Goal: Information Seeking & Learning: Check status

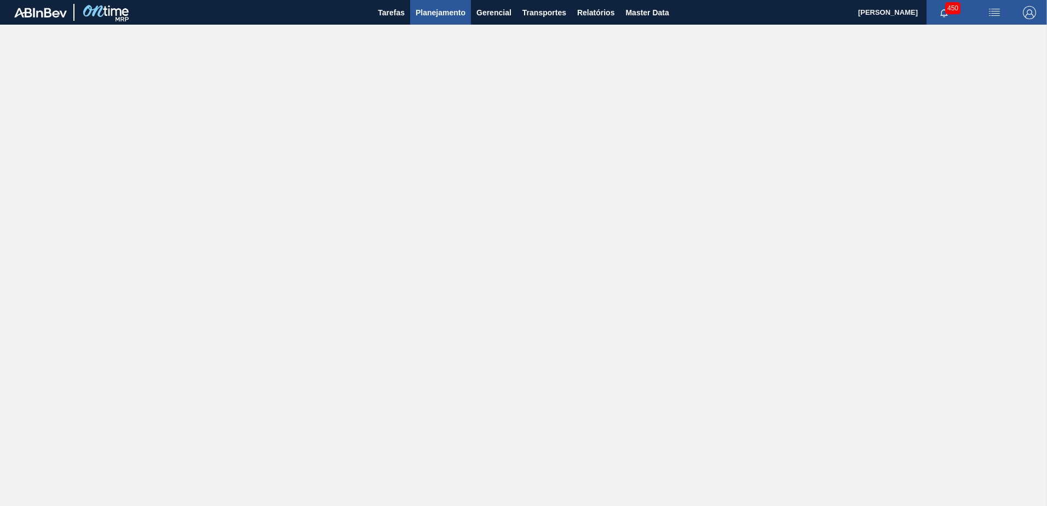
click at [450, 16] on span "Planejamento" at bounding box center [440, 12] width 50 height 13
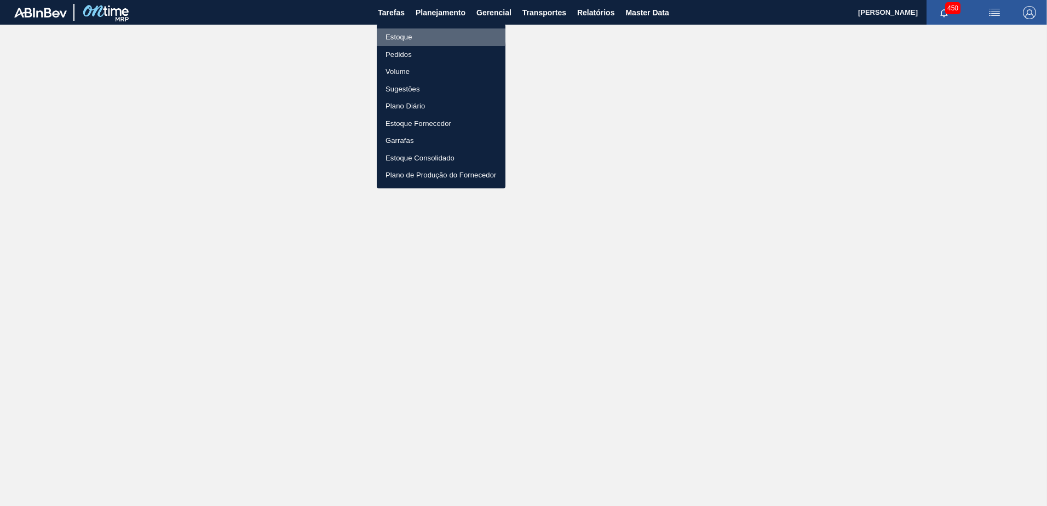
click at [437, 33] on li "Estoque" at bounding box center [441, 37] width 129 height 18
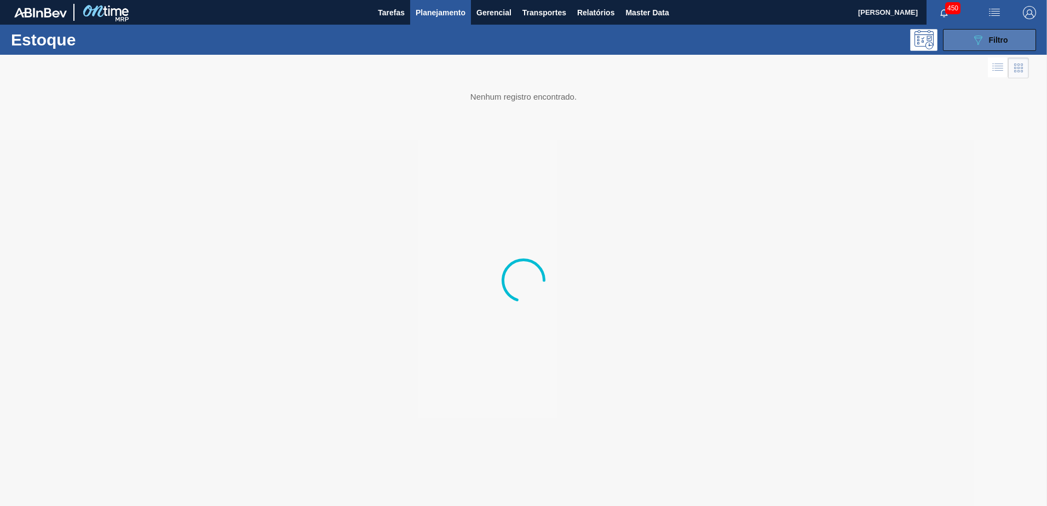
drag, startPoint x: 930, startPoint y: 32, endPoint x: 963, endPoint y: 34, distance: 33.5
click at [955, 34] on div "089F7B8B-B2A5-4AFE-B5C0-19BA573D28AC Filtro" at bounding box center [608, 40] width 867 height 22
click at [966, 34] on button "089F7B8B-B2A5-4AFE-B5C0-19BA573D28AC Filtro" at bounding box center [989, 40] width 93 height 22
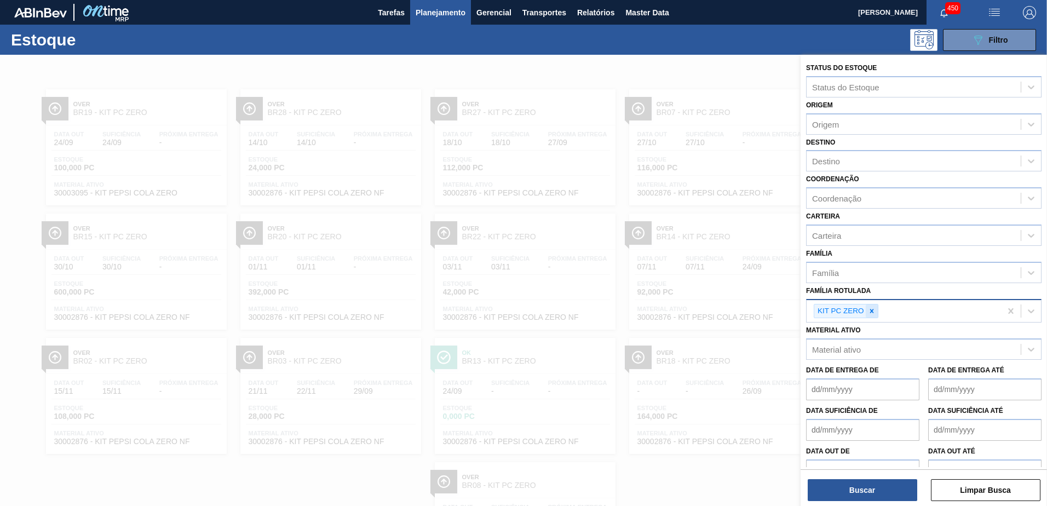
click at [871, 312] on icon at bounding box center [872, 311] width 8 height 8
click at [888, 309] on div "Família Rotulada" at bounding box center [913, 310] width 214 height 16
paste Rotulada "PREFORMA 28,7G CRISTAL"
type Rotulada "PREFORMA 28,7G CRISTAL"
click at [930, 307] on div "PREFORMA 28,7G CRISTAL" at bounding box center [913, 310] width 214 height 16
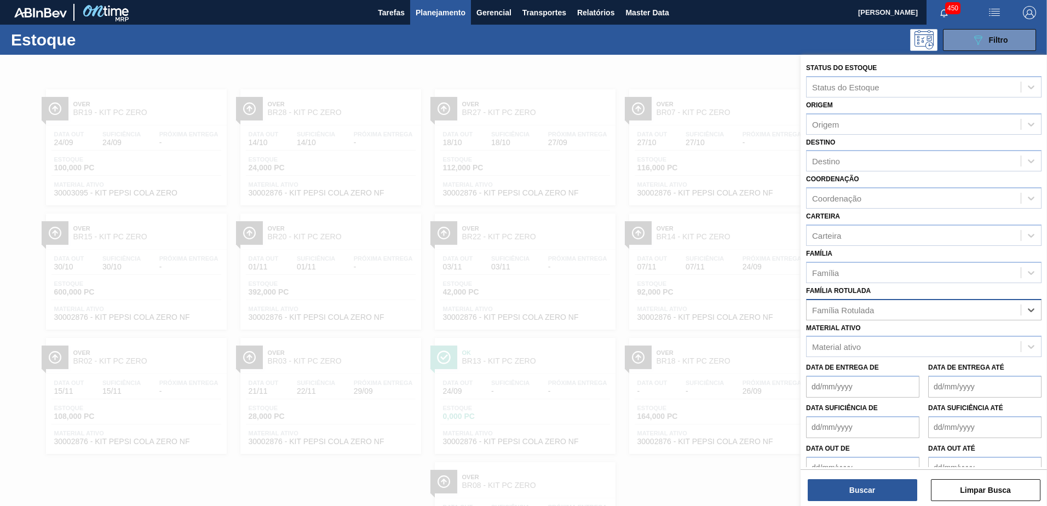
click at [940, 307] on div "Família Rotulada" at bounding box center [913, 310] width 214 height 16
paste Rotulada "PREFORMA 28,7G CRISTAL"
type Rotulada "PREFORMA 28,7G CRISTAL"
click at [940, 307] on div "PREFORMA 28,7G CRISTAL" at bounding box center [913, 310] width 214 height 16
paste Rotulada "PREFORMA 28,7G CRISTAL"
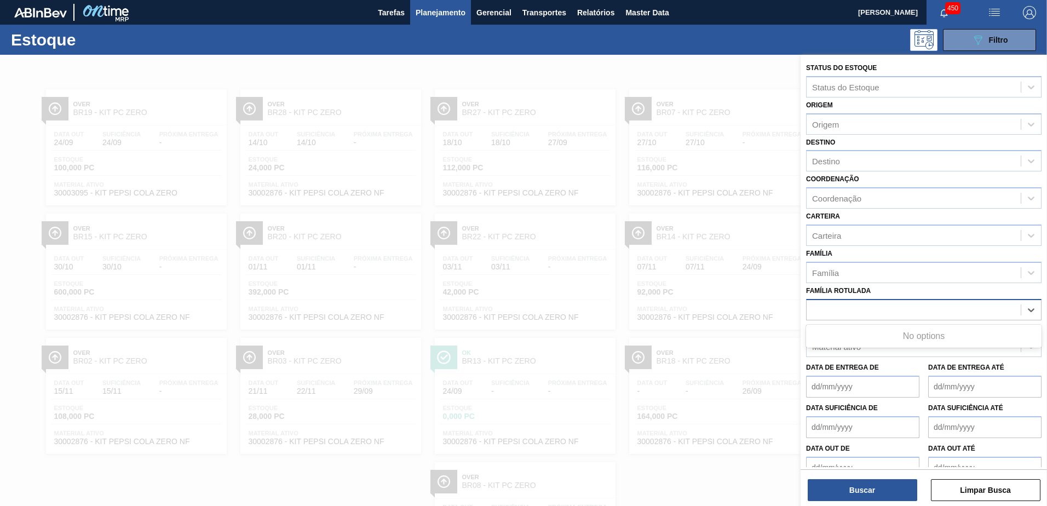
type Rotulada "PREFORMA 28,7G CRISTAL"
click at [940, 307] on div "Família Rotulada" at bounding box center [913, 310] width 214 height 16
paste Rotulada "PREFORMA 28,7G CRISTAL"
type Rotulada "PREFORMA 28,7G CRISTAL"
click at [940, 307] on div "PREFORMA 28,7G CRISTAL" at bounding box center [913, 310] width 214 height 16
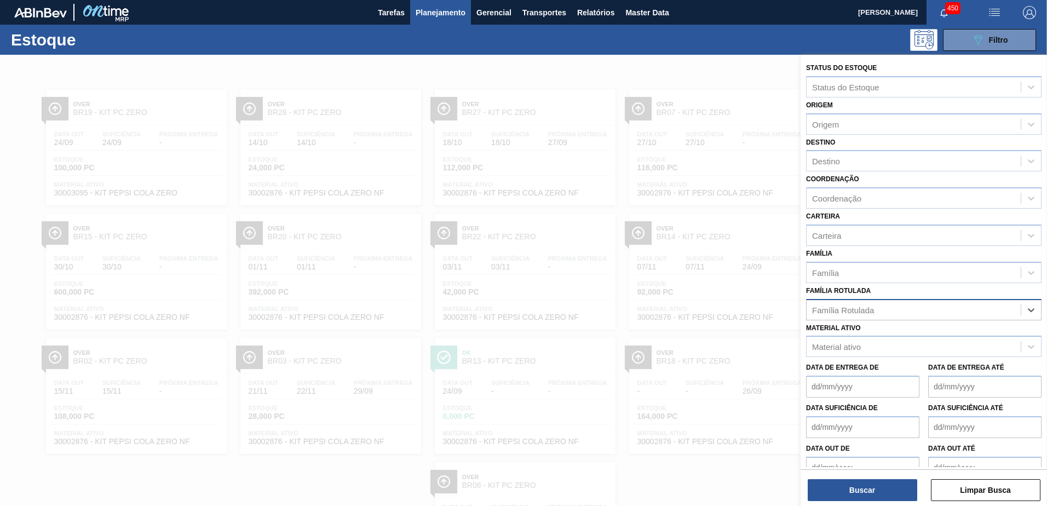
paste Rotulada "PREFORMA 28,7G CRISTAL"
type Rotulada "PREFORMA 28,7G CRISTAL"
click at [940, 307] on div "PREFORMA 28,7G CRISTAL" at bounding box center [913, 310] width 214 height 16
paste Rotulada "PREFORMA 28,7G CRISTAL"
type Rotulada "PREFORMA 28,7G CRISTAL"
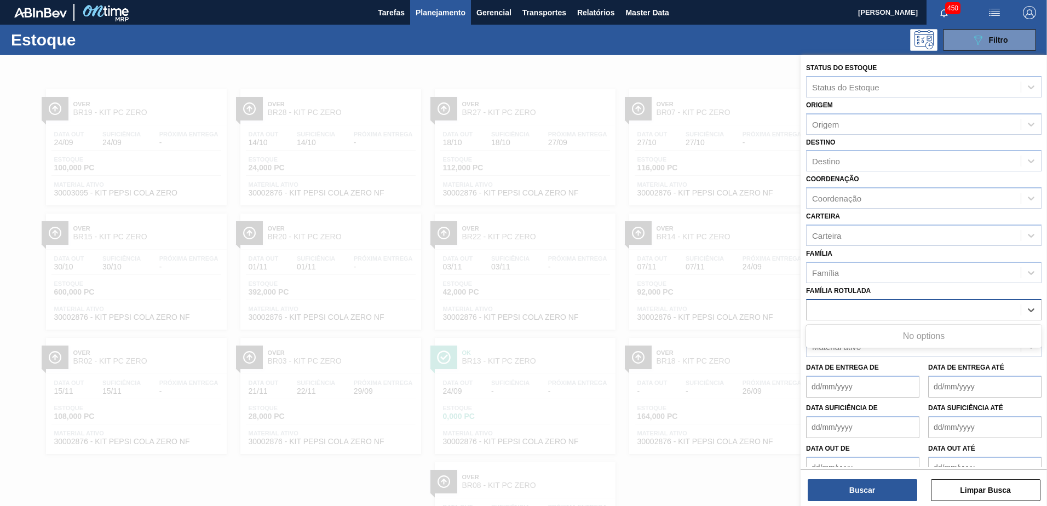
click at [940, 307] on div "PREFORMA 28,7G CRISTAL" at bounding box center [913, 310] width 214 height 16
paste Rotulada "PREFORMA 28,7G CRISTAL"
type Rotulada "PREFORMA 28,7G CRISTAL"
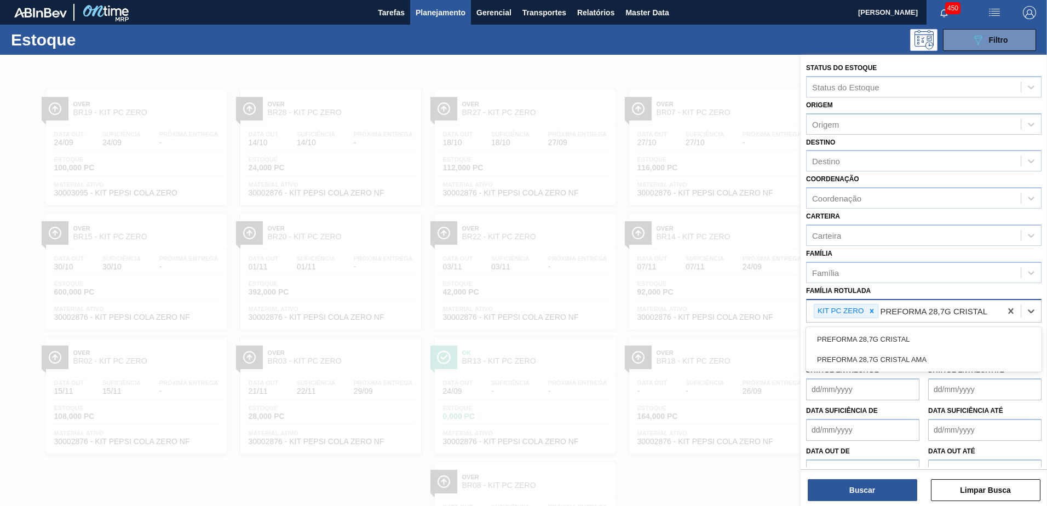
click at [940, 307] on Rotulada "PREFORMA 28,7G CRISTAL" at bounding box center [934, 311] width 108 height 9
click at [871, 314] on icon at bounding box center [872, 311] width 8 height 8
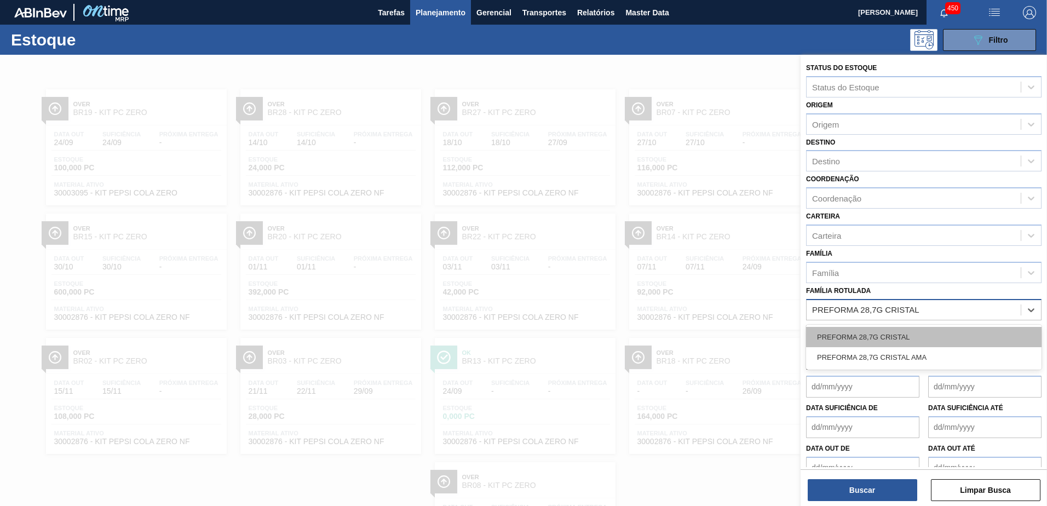
click at [899, 332] on div "PREFORMA 28,7G CRISTAL" at bounding box center [923, 337] width 235 height 20
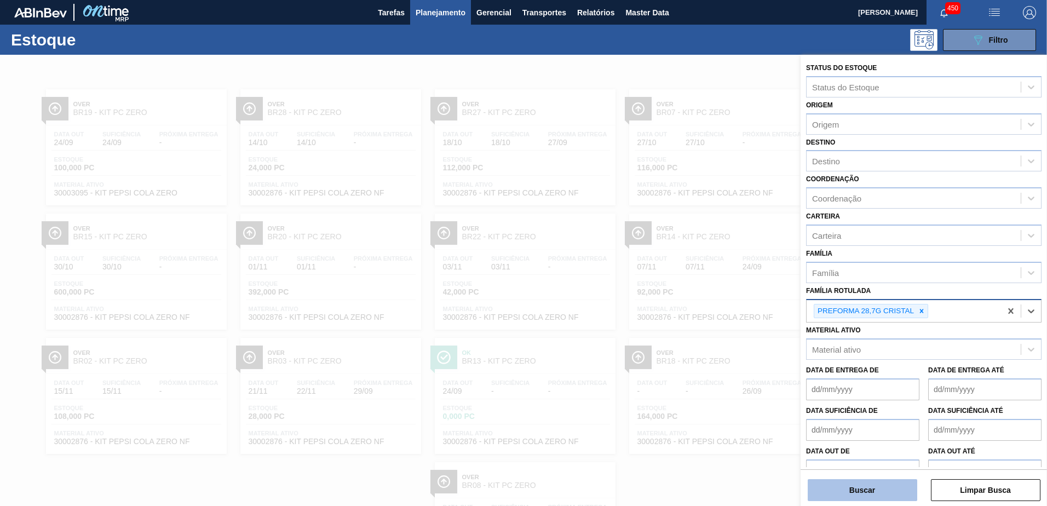
click at [871, 483] on button "Buscar" at bounding box center [861, 490] width 109 height 22
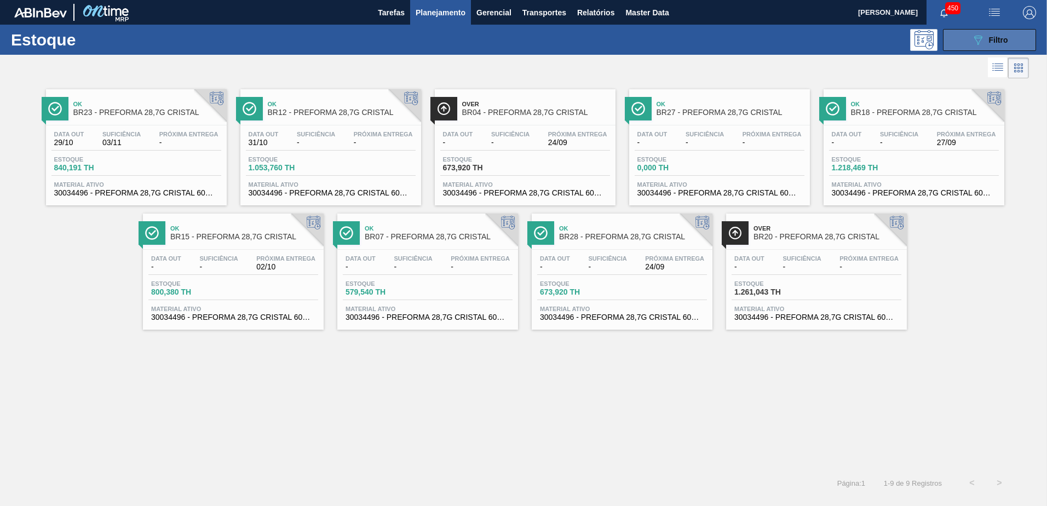
click at [975, 37] on icon "089F7B8B-B2A5-4AFE-B5C0-19BA573D28AC" at bounding box center [977, 39] width 13 height 13
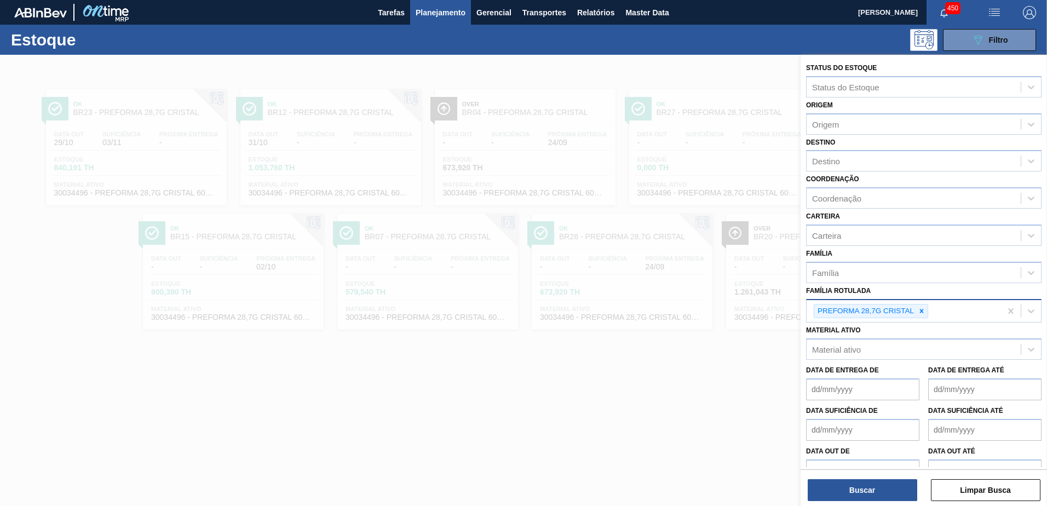
click at [928, 309] on div "PREFORMA 28,7G CRISTAL" at bounding box center [870, 311] width 114 height 15
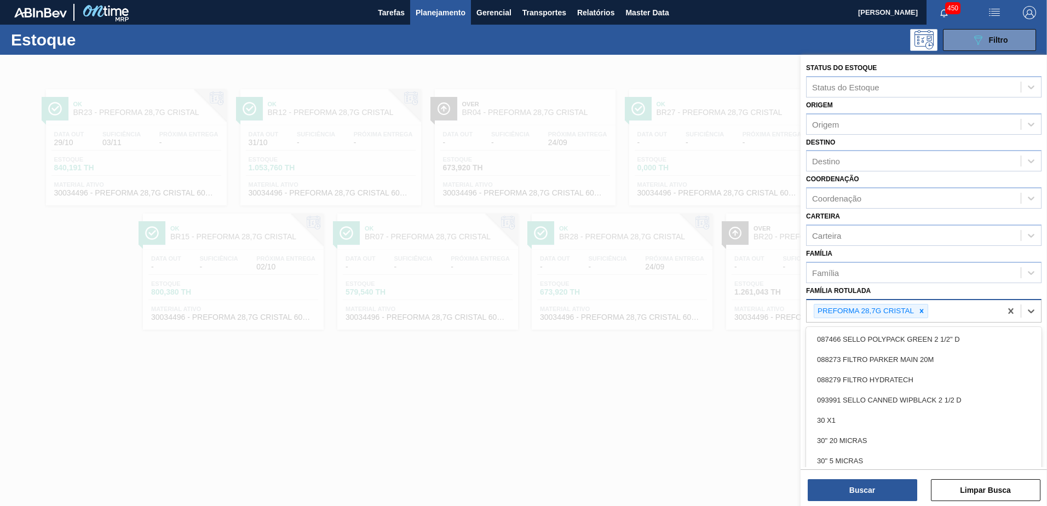
paste Rotulada "PREFORMA 39,7G CRISTAL"
type Rotulada "PREFORMA 39,7G CRISTAL"
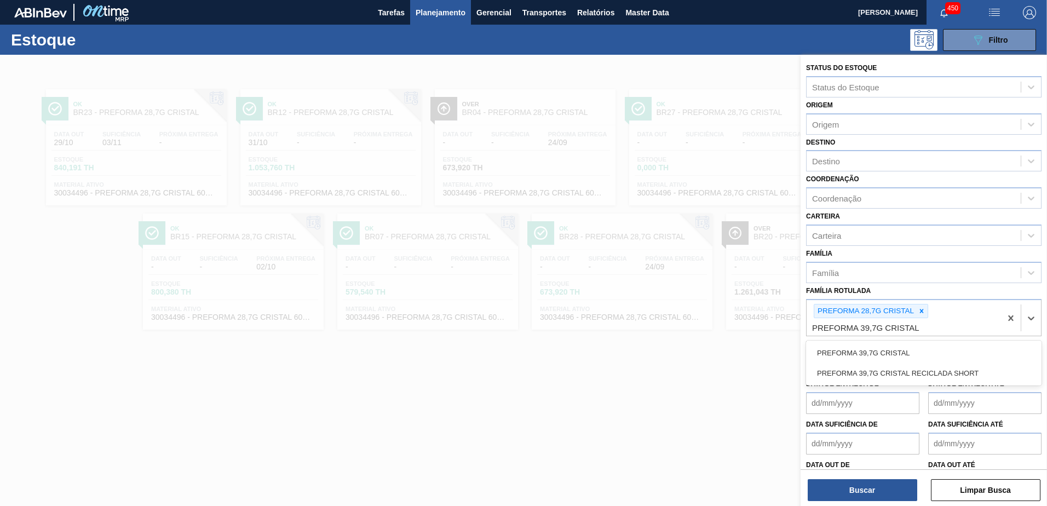
click at [915, 353] on div "PREFORMA 39,7G CRISTAL" at bounding box center [923, 353] width 235 height 20
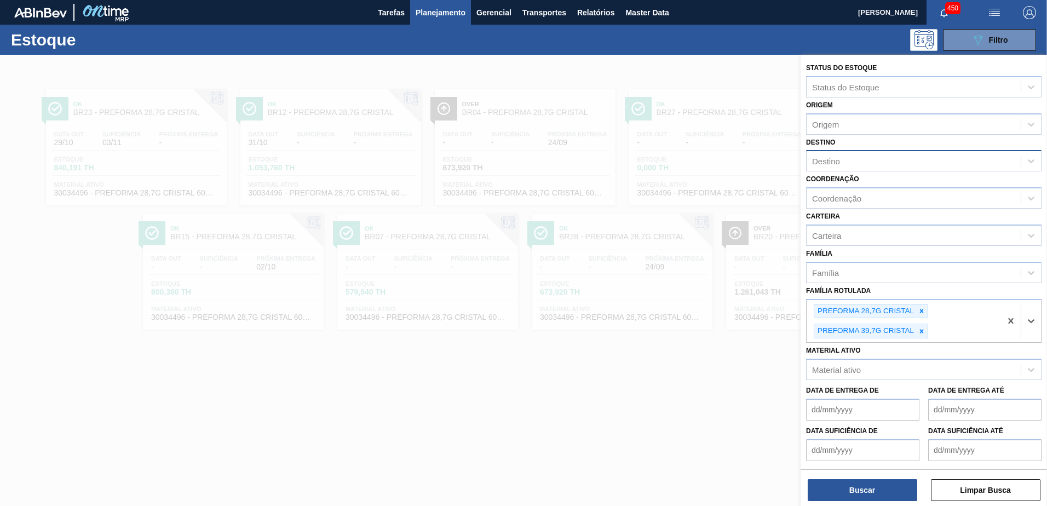
click at [873, 160] on div "Destino" at bounding box center [913, 161] width 214 height 16
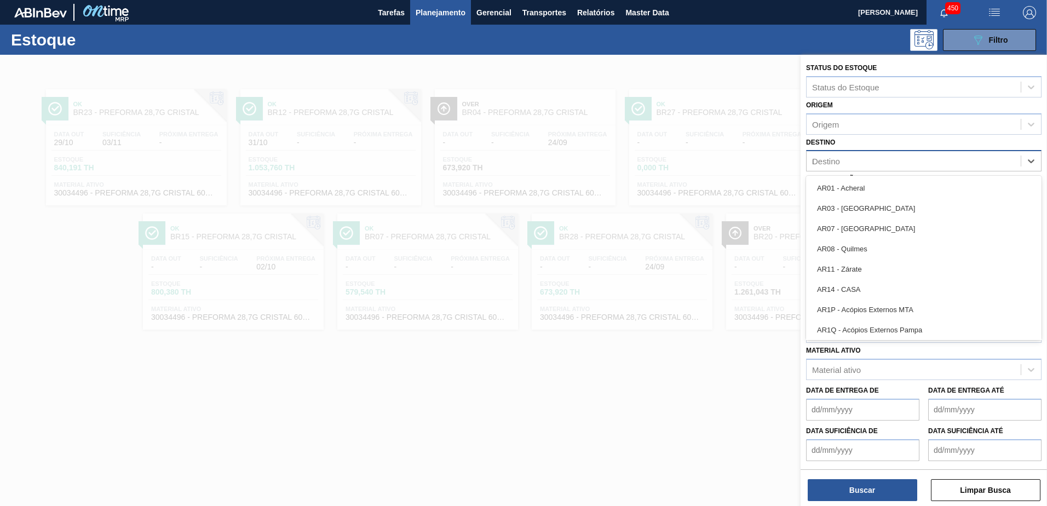
type input "man"
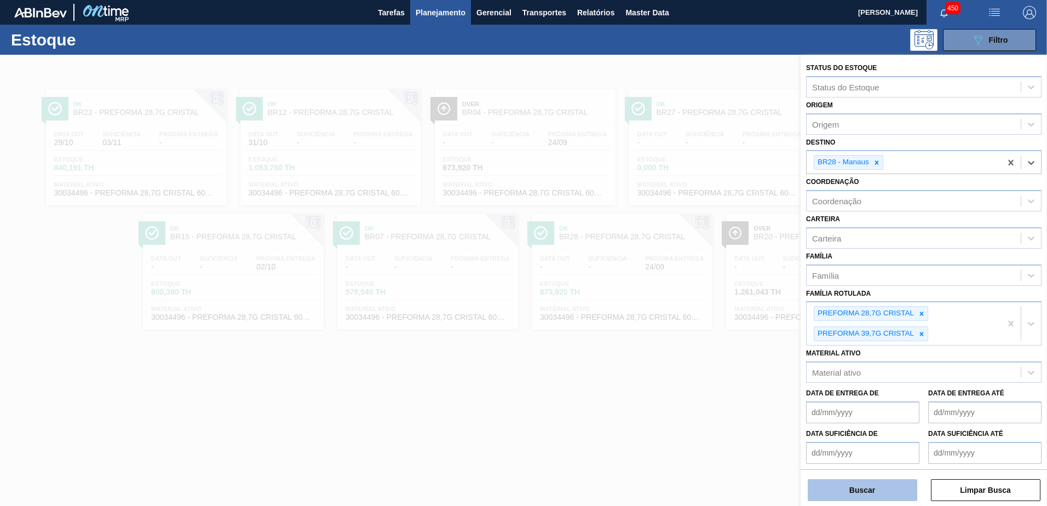
click at [885, 488] on button "Buscar" at bounding box center [861, 490] width 109 height 22
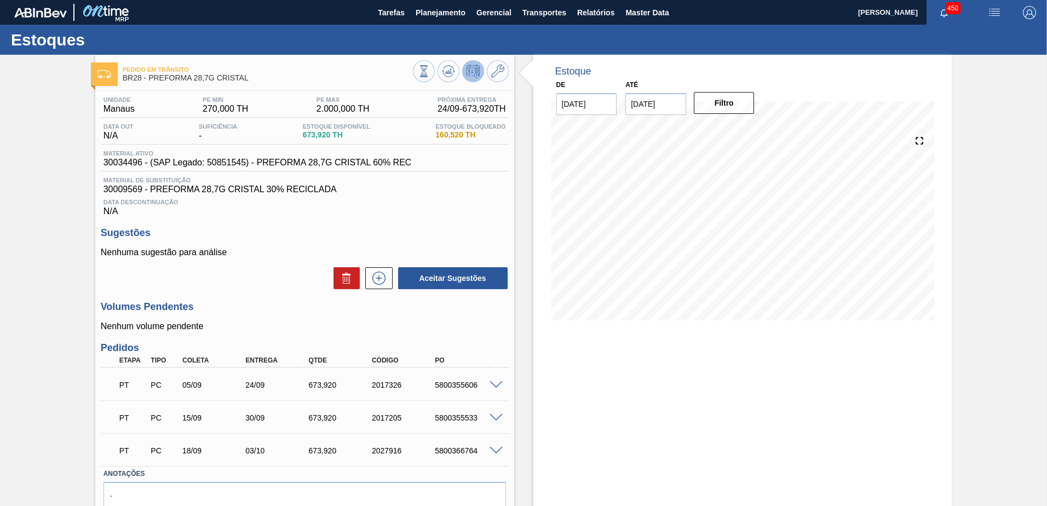
click at [621, 78] on div "Até 11/10/2025" at bounding box center [656, 96] width 70 height 38
click at [643, 90] on div "Até 11/10/2025" at bounding box center [655, 96] width 61 height 38
click at [656, 101] on input "11/10/2025" at bounding box center [655, 104] width 61 height 22
click at [748, 232] on div "1" at bounding box center [744, 236] width 15 height 15
type input "01/11/2025"
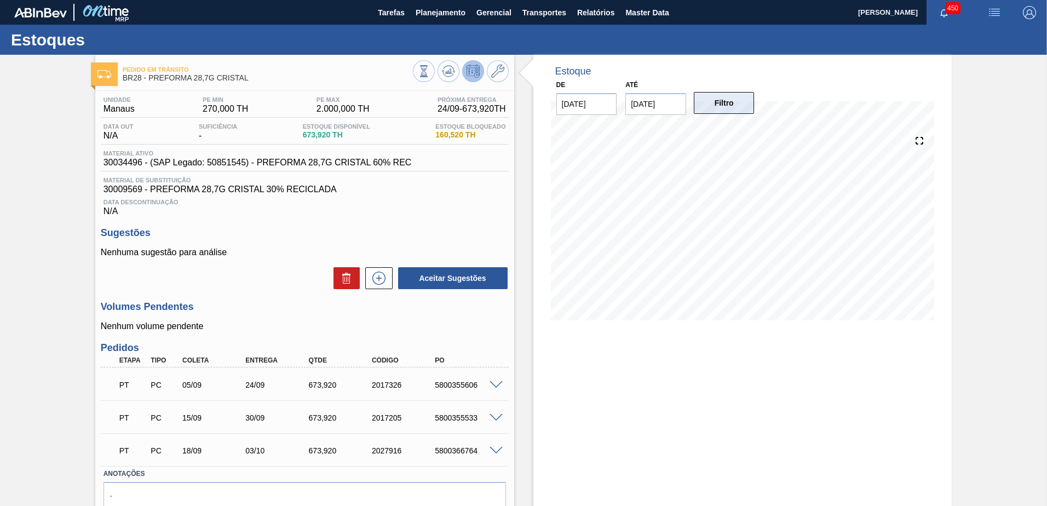
click at [730, 107] on button "Filtro" at bounding box center [724, 103] width 61 height 22
click at [287, 388] on div "PT PC 05/09 24/09 673,920 2017326 5800355606" at bounding box center [301, 384] width 379 height 22
drag, startPoint x: 287, startPoint y: 388, endPoint x: 279, endPoint y: 392, distance: 9.8
click at [278, 391] on div "PT PC 05/09 24/09 673,920 2017326 5800355606" at bounding box center [301, 384] width 379 height 22
drag, startPoint x: 273, startPoint y: 385, endPoint x: 298, endPoint y: 382, distance: 24.8
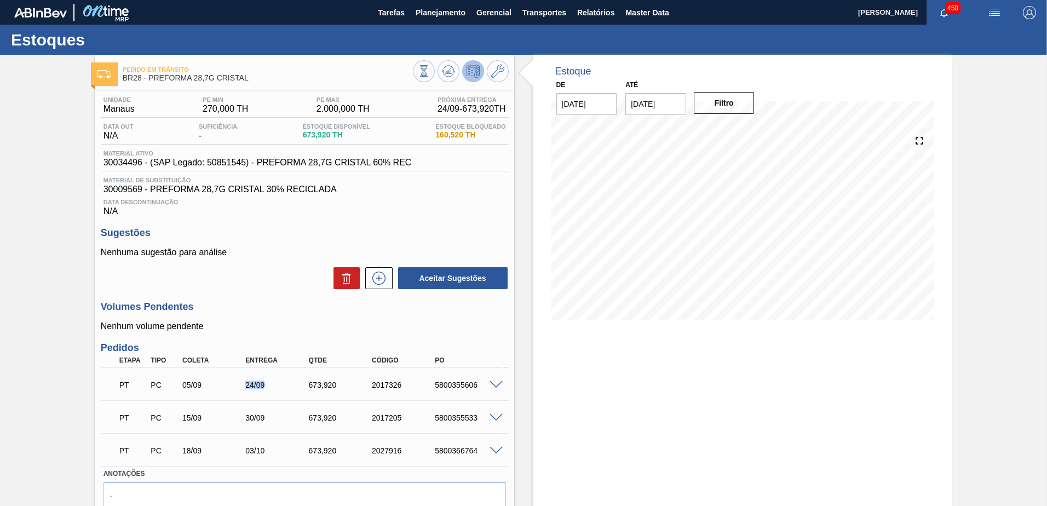
click at [298, 382] on div "24/09" at bounding box center [269, 384] width 63 height 9
click at [233, 383] on div "05/09" at bounding box center [215, 384] width 71 height 9
click at [271, 381] on div "PT PC 05/09 24/09 673,920 2017326 5800355606" at bounding box center [301, 384] width 379 height 22
click at [275, 383] on div "24/09" at bounding box center [278, 384] width 71 height 9
drag, startPoint x: 264, startPoint y: 449, endPoint x: 218, endPoint y: 451, distance: 46.5
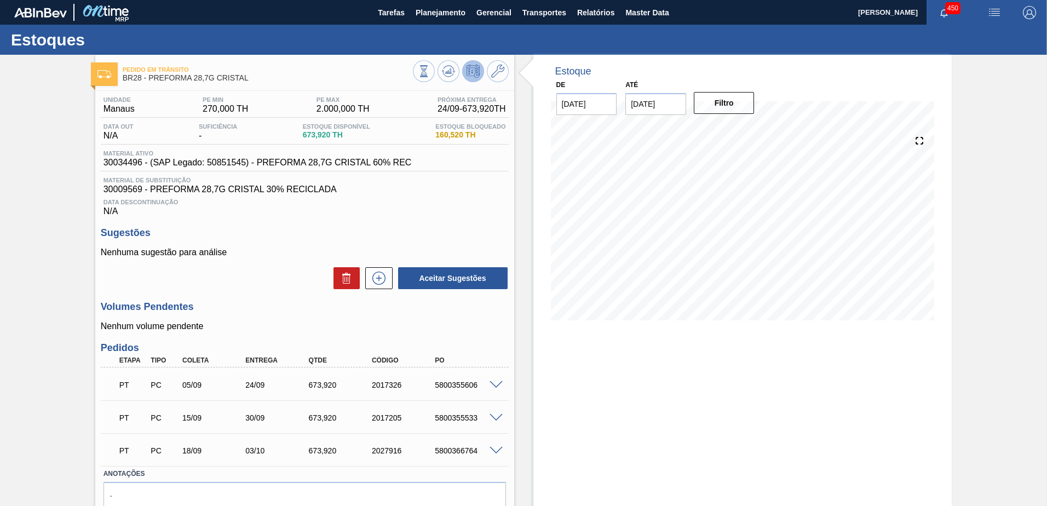
click at [218, 451] on div "PT PC 18/09 03/10 673,920 2027916 5800366764" at bounding box center [301, 449] width 379 height 22
click at [307, 388] on div "PT PC 28/08 24/09 499,200 2013775 5800352222" at bounding box center [301, 384] width 379 height 22
drag, startPoint x: 307, startPoint y: 388, endPoint x: 288, endPoint y: 392, distance: 18.6
click at [288, 392] on div "PT PC 28/08 24/09 499,200 2013775 5800352222" at bounding box center [301, 384] width 379 height 22
drag, startPoint x: 224, startPoint y: 387, endPoint x: 281, endPoint y: 387, distance: 56.4
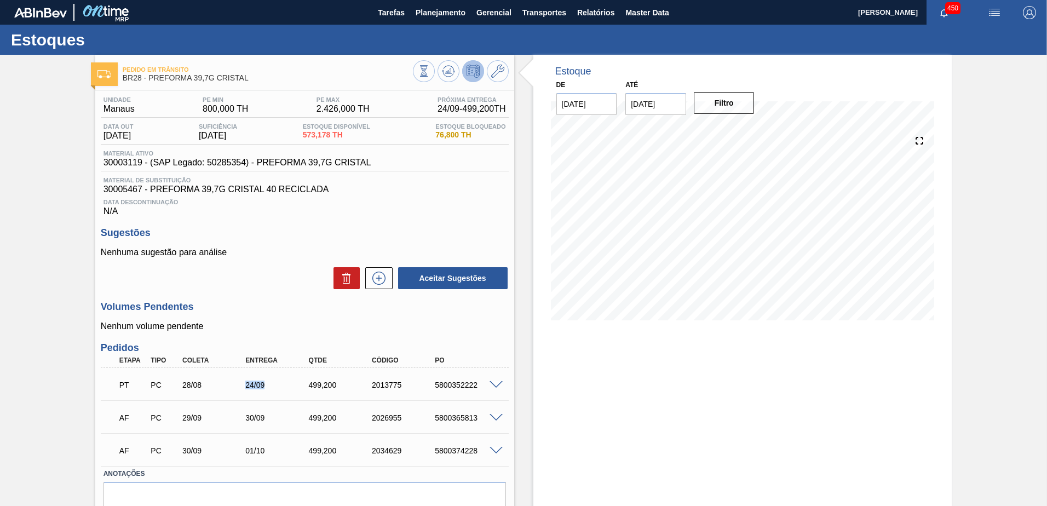
click at [281, 387] on div "PT PC 28/08 24/09 499,200 2013775 5800352222" at bounding box center [301, 384] width 379 height 22
click at [278, 389] on div "24/09" at bounding box center [278, 384] width 71 height 9
click at [494, 386] on span at bounding box center [495, 385] width 13 height 8
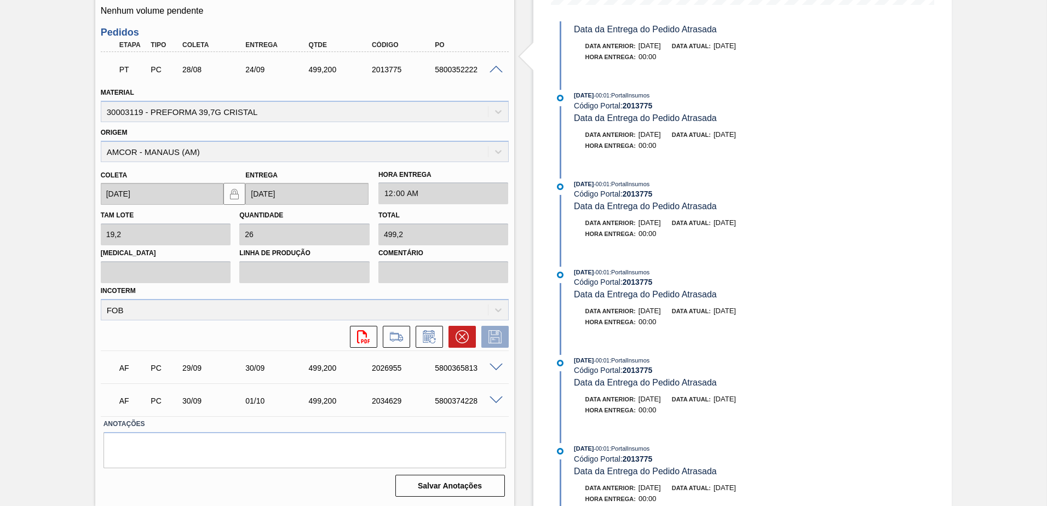
scroll to position [210, 0]
drag, startPoint x: 178, startPoint y: 70, endPoint x: 233, endPoint y: 74, distance: 54.9
click at [233, 74] on div "PT PC 28/08 24/09 499,200 2013775 5800352222" at bounding box center [301, 68] width 379 height 22
drag, startPoint x: 233, startPoint y: 74, endPoint x: 224, endPoint y: 77, distance: 9.2
click at [224, 77] on div "PT PC 28/08 24/09 499,200 2013775 5800352222" at bounding box center [301, 68] width 379 height 22
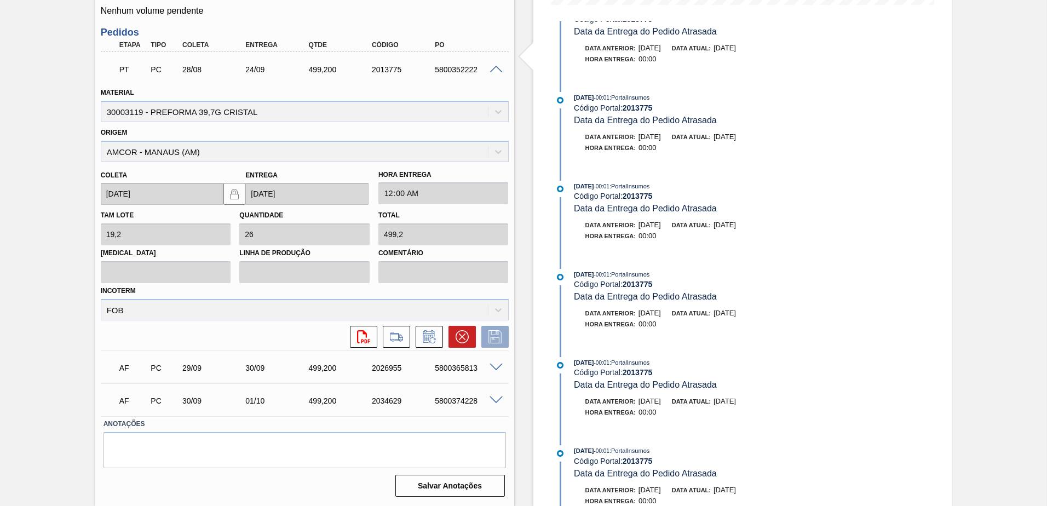
click at [38, 225] on div "Pedido em Trânsito BR28 - PREFORMA 39,7G CRISTAL Unidade Manaus PE MIN 800,000 …" at bounding box center [523, 122] width 1047 height 766
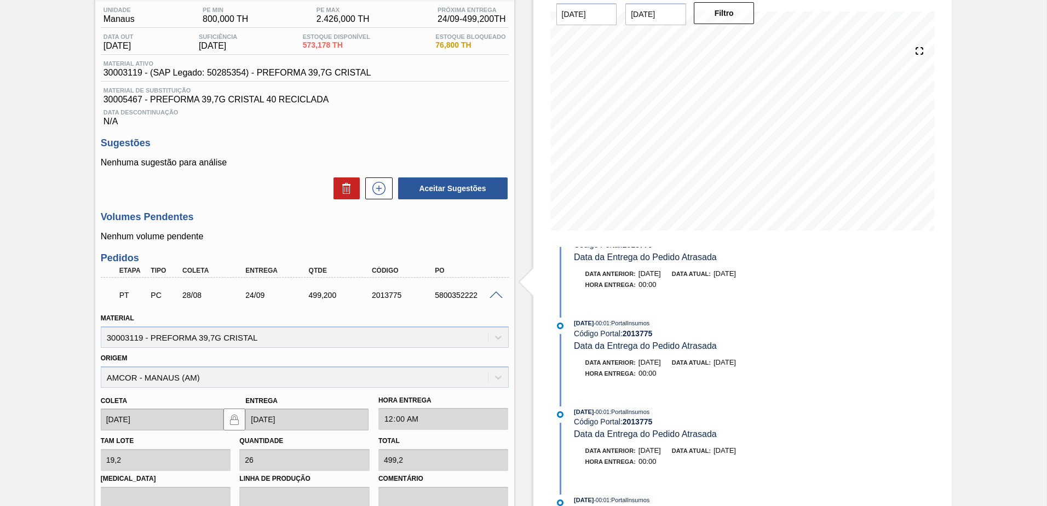
scroll to position [0, 0]
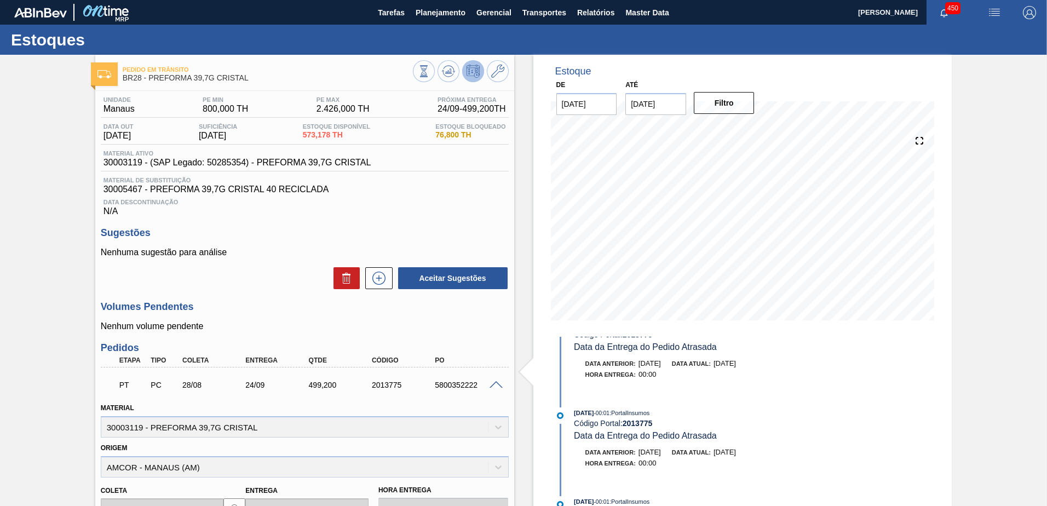
click at [495, 384] on span at bounding box center [495, 385] width 13 height 8
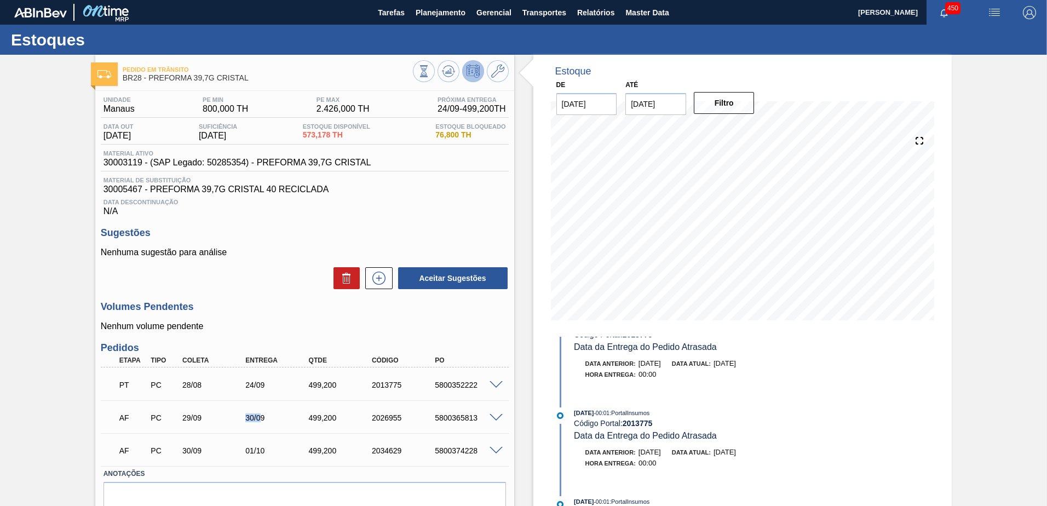
click at [300, 421] on div "30/09" at bounding box center [278, 417] width 71 height 9
click at [296, 419] on div "30/09" at bounding box center [278, 417] width 71 height 9
click at [281, 408] on div "AF PC 29/09 30/09 499,200 2026955 5800365813" at bounding box center [301, 417] width 379 height 22
click at [281, 407] on div "AF PC 29/09 30/09 499,200 2026955 5800365813" at bounding box center [301, 417] width 379 height 22
drag, startPoint x: 240, startPoint y: 383, endPoint x: 281, endPoint y: 448, distance: 76.5
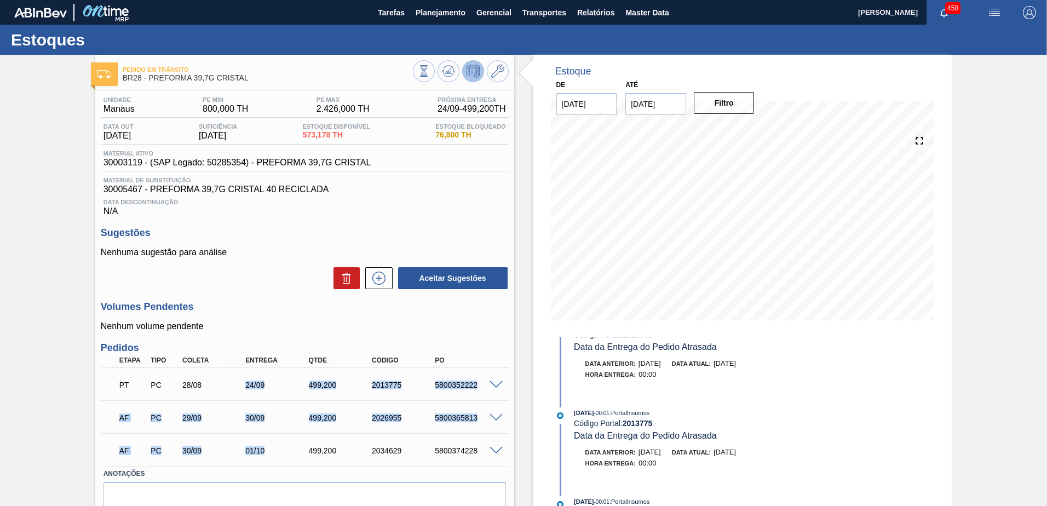
click at [281, 448] on div "PT PC 28/08 24/09 499,200 2013775 5800352222 Material 30003119 - PREFORMA 39,7G…" at bounding box center [305, 416] width 408 height 99
click at [287, 401] on div "AF PC 29/09 30/09 499,200 2026955 5800365813 Material 30003119 - PREFORMA 39,7G…" at bounding box center [305, 416] width 408 height 33
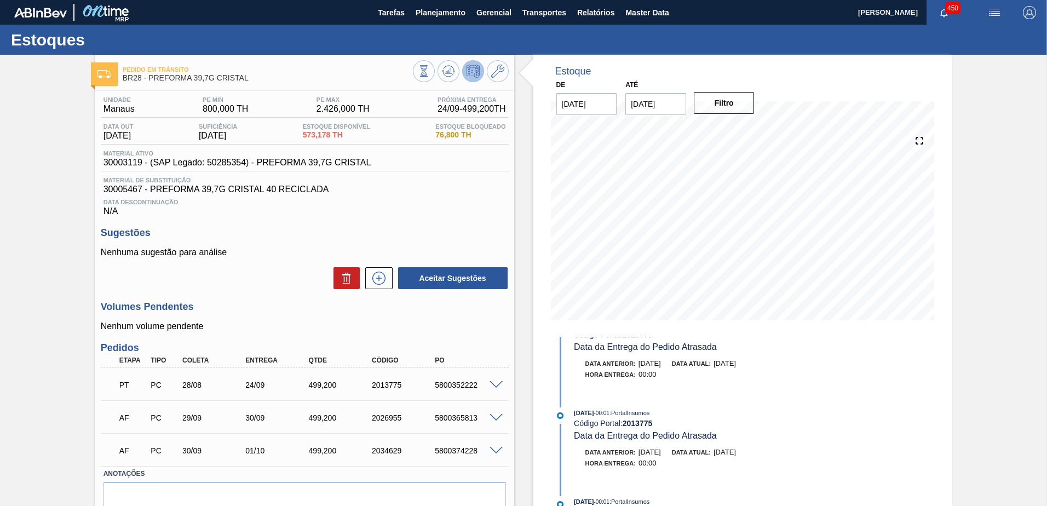
click at [294, 313] on div "Volumes Pendentes Nenhum volume pendente" at bounding box center [305, 316] width 408 height 30
drag, startPoint x: 241, startPoint y: 451, endPoint x: 290, endPoint y: 442, distance: 49.9
click at [290, 442] on div "AF PC 30/09 01/10 499,200 2034629 5800374228" at bounding box center [301, 449] width 379 height 22
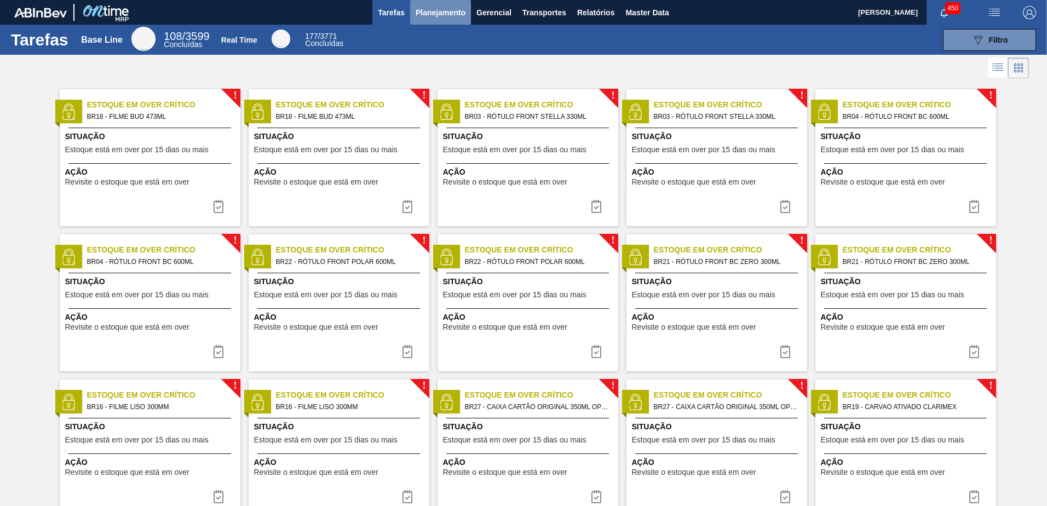
click at [438, 11] on span "Planejamento" at bounding box center [440, 12] width 50 height 13
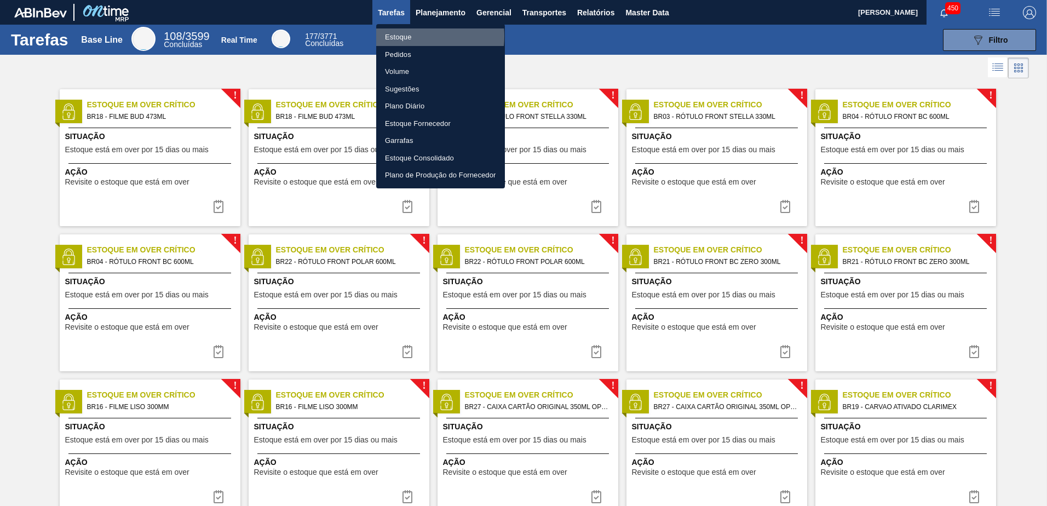
drag, startPoint x: 401, startPoint y: 36, endPoint x: 485, endPoint y: 60, distance: 87.5
click at [401, 36] on li "Estoque" at bounding box center [440, 37] width 129 height 18
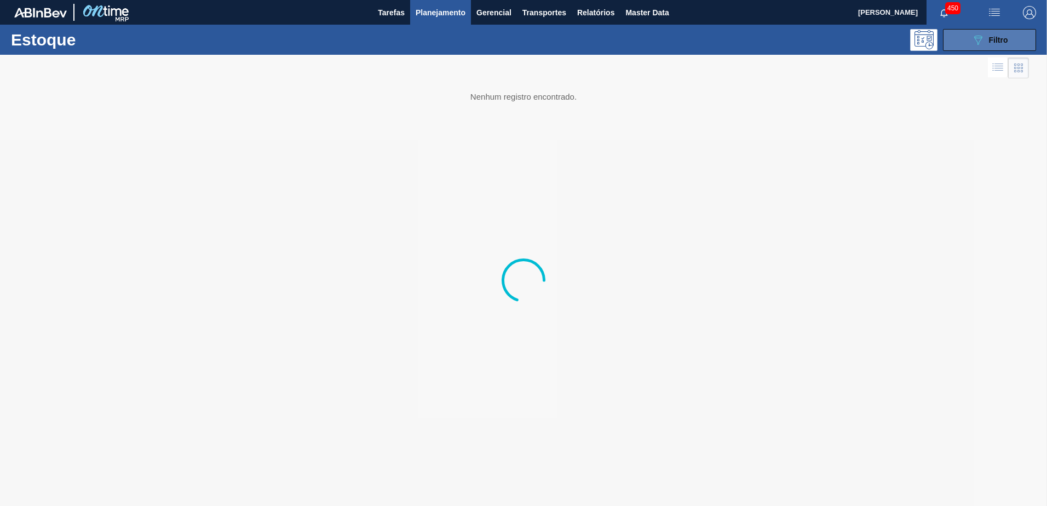
drag, startPoint x: 954, startPoint y: 53, endPoint x: 963, endPoint y: 50, distance: 10.4
click at [955, 52] on div "Estoque 089F7B8B-B2A5-4AFE-B5C0-19BA573D28AC Filtro" at bounding box center [523, 40] width 1047 height 30
click at [965, 49] on button "089F7B8B-B2A5-4AFE-B5C0-19BA573D28AC Filtro" at bounding box center [989, 40] width 93 height 22
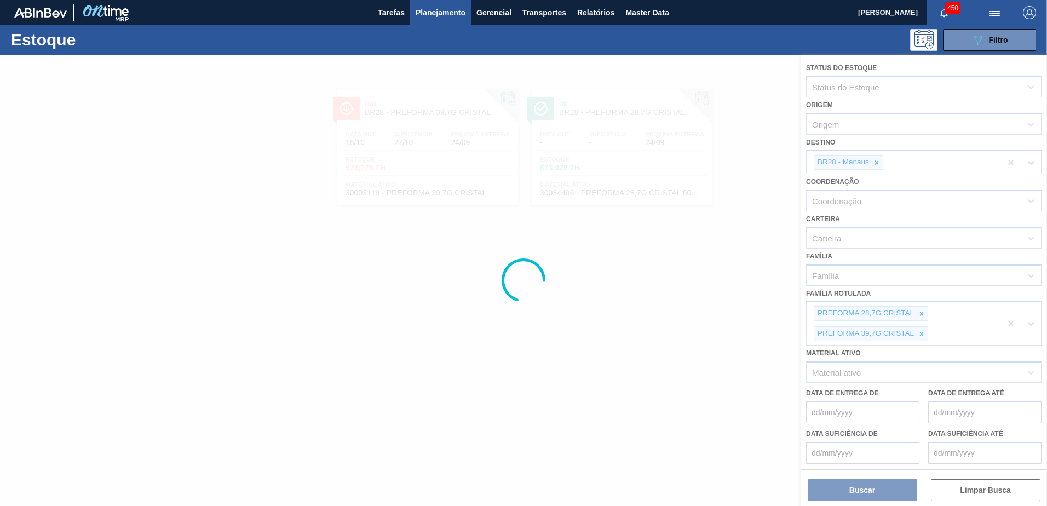
click at [874, 160] on div at bounding box center [523, 280] width 1047 height 451
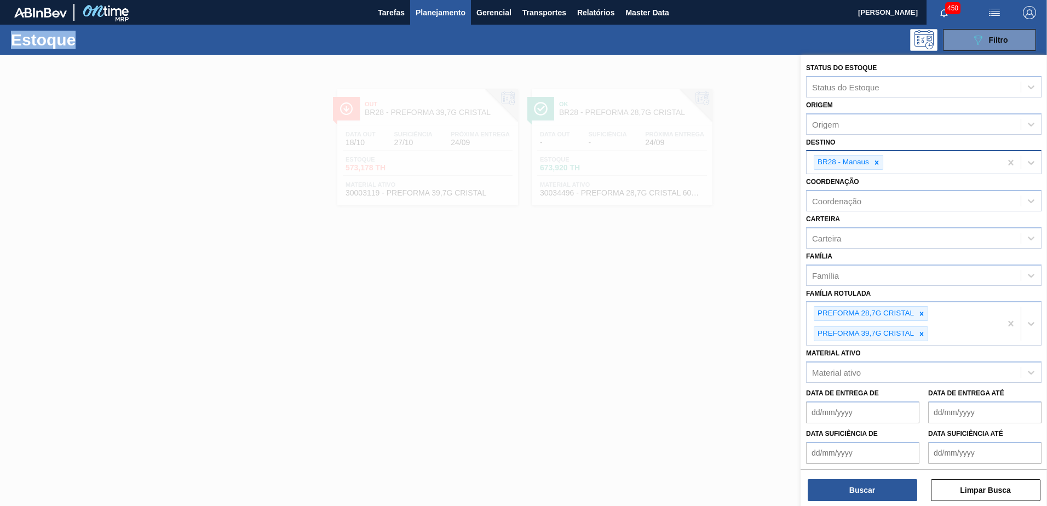
drag, startPoint x: 874, startPoint y: 160, endPoint x: 879, endPoint y: 165, distance: 6.6
click at [876, 160] on icon at bounding box center [877, 163] width 8 height 8
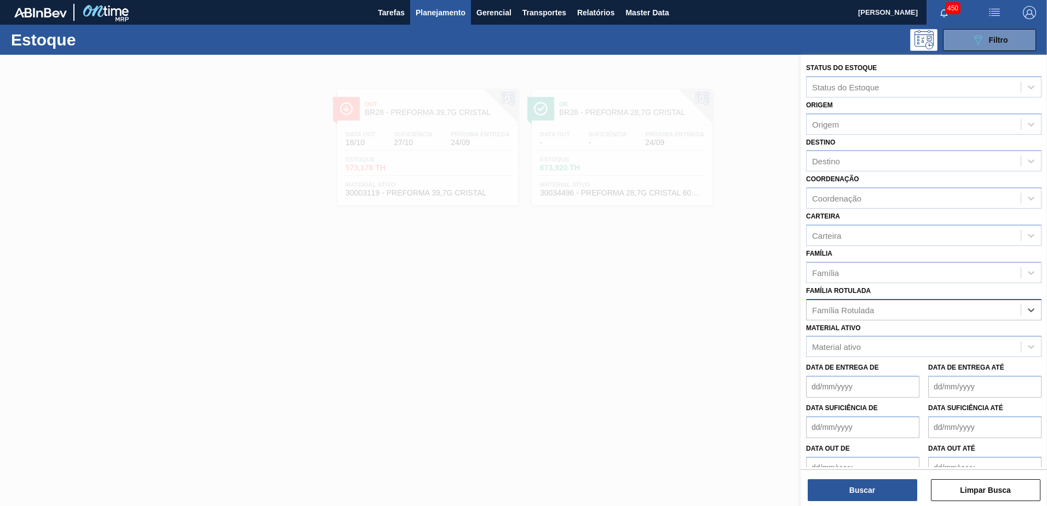
paste Rotulada "FILME ORIGINAL 350ML"
type Rotulada "FILME ORIGINAL 350ML"
click at [935, 310] on div "Família Rotulada" at bounding box center [913, 310] width 214 height 16
paste Rotulada "FILME ORIGINAL 350ML"
type Rotulada "FILME ORIGINAL 350ML"
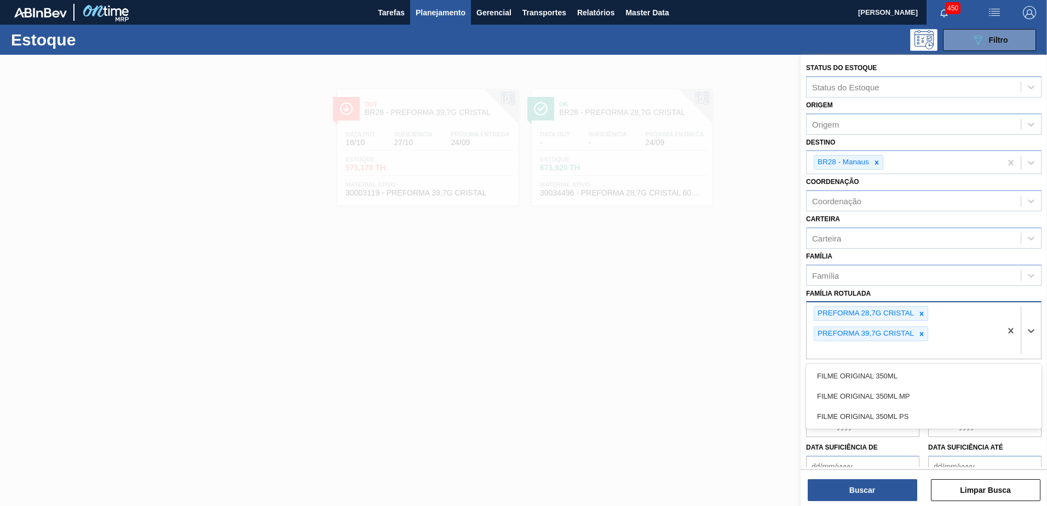
click at [935, 310] on div "PREFORMA 28,7G CRISTAL PREFORMA 39,7G CRISTAL FILME ORIGINAL 350ML" at bounding box center [903, 330] width 194 height 56
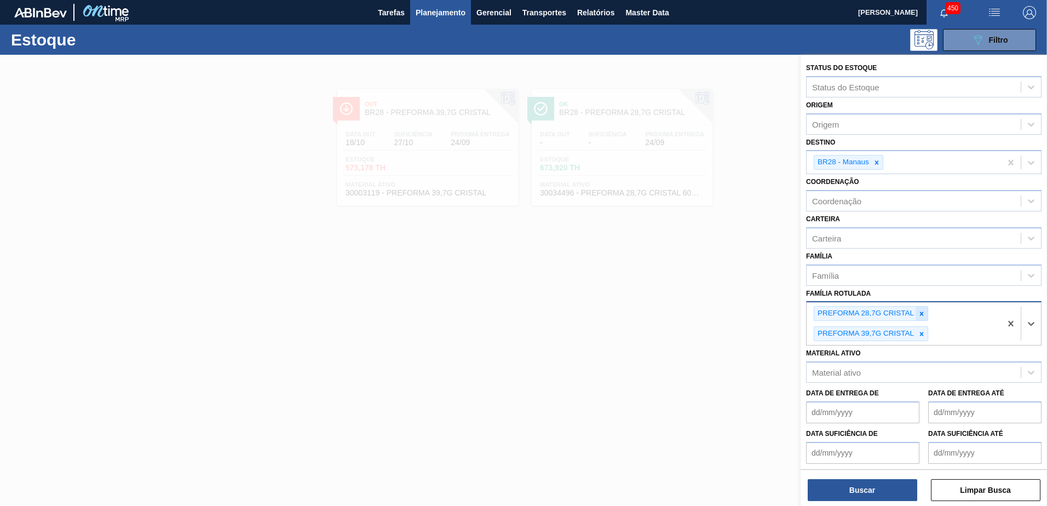
click at [925, 307] on div at bounding box center [921, 314] width 12 height 14
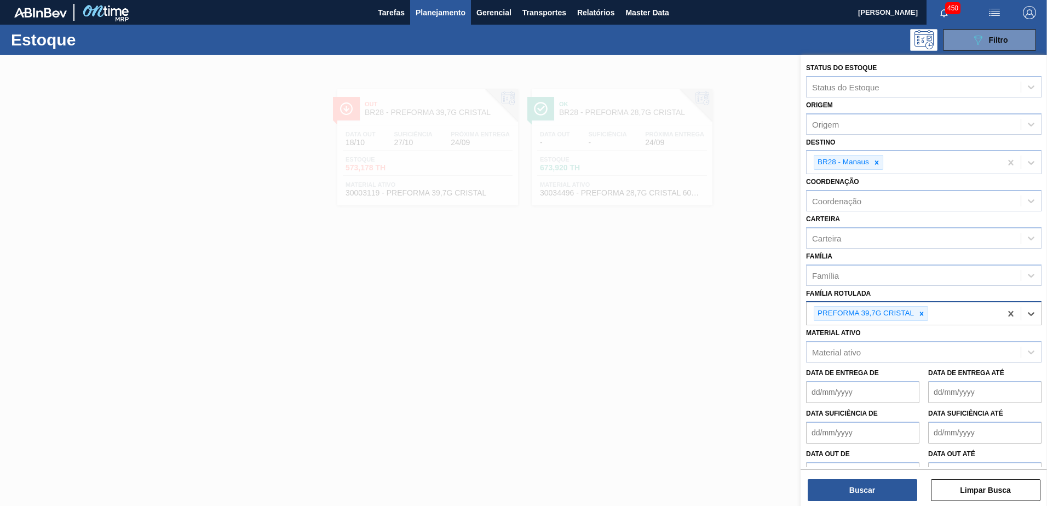
click at [923, 316] on icon at bounding box center [921, 314] width 8 height 8
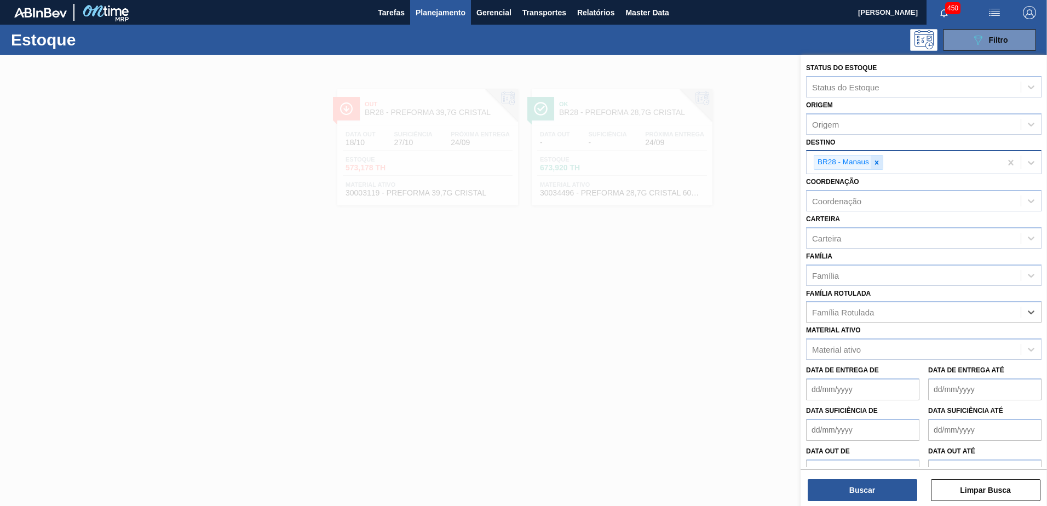
click at [874, 160] on icon at bounding box center [877, 163] width 8 height 8
click at [869, 318] on div "Família Rotulada" at bounding box center [923, 309] width 235 height 21
paste Rotulada "FILME ORIGINAL 350ML"
type Rotulada "FILME ORIGINAL 350ML"
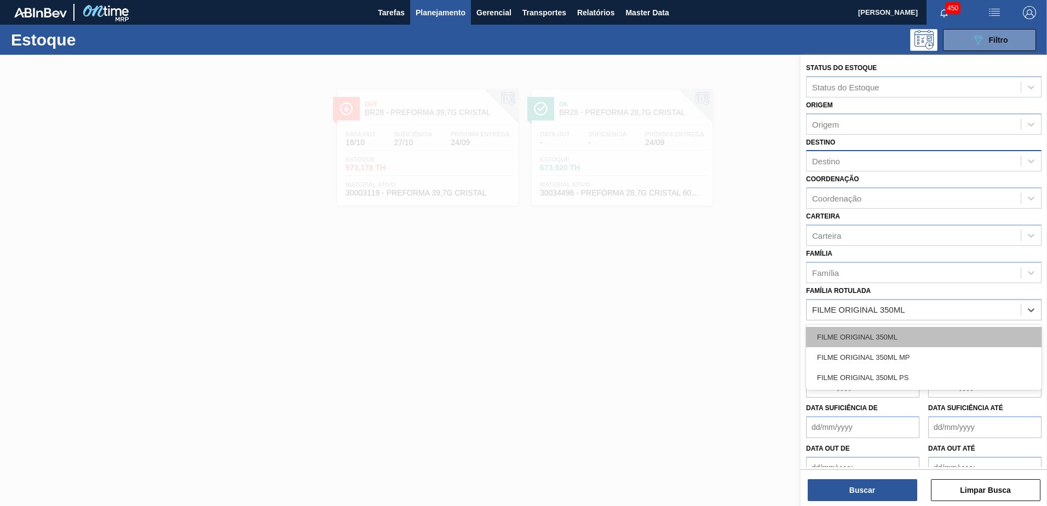
click at [925, 336] on div "FILME ORIGINAL 350ML" at bounding box center [923, 337] width 235 height 20
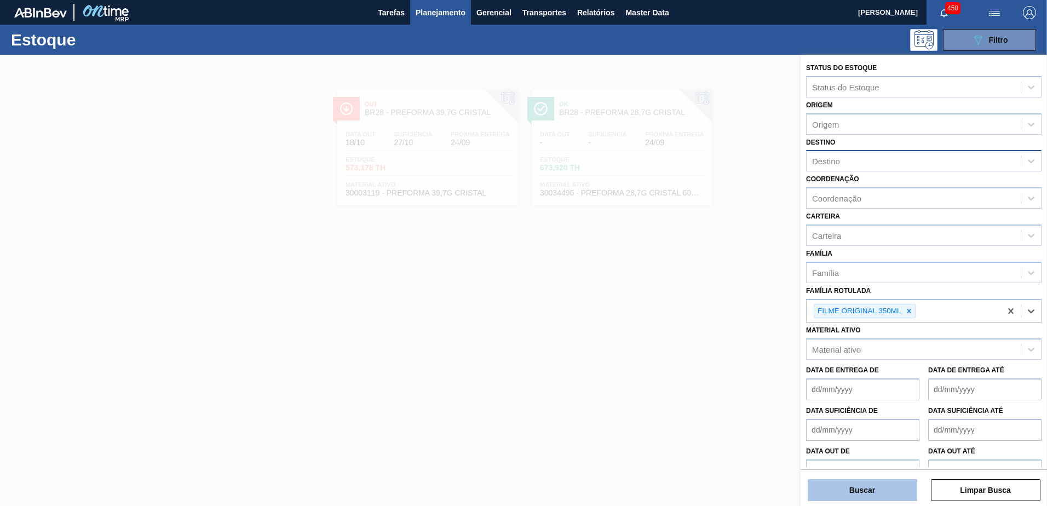
click at [867, 495] on button "Buscar" at bounding box center [861, 490] width 109 height 22
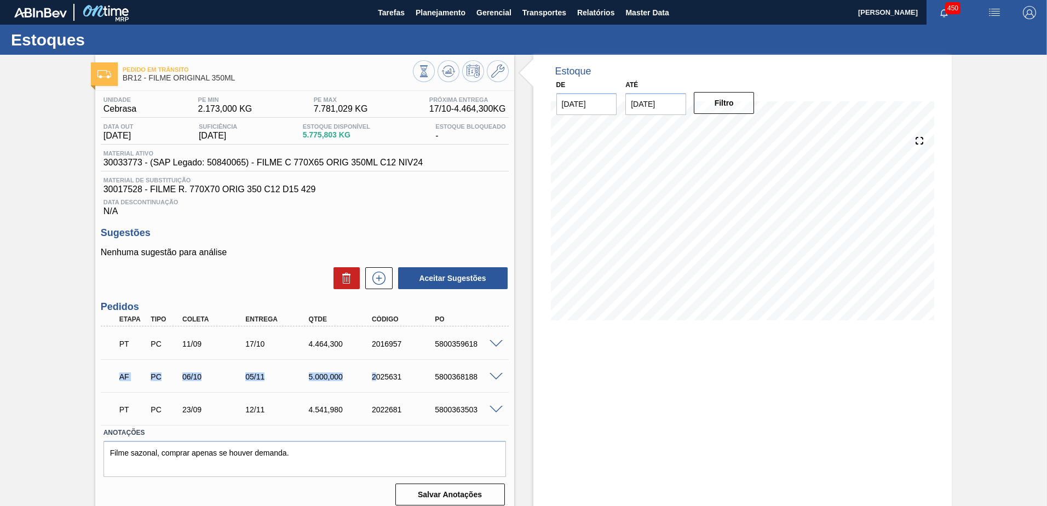
drag, startPoint x: 221, startPoint y: 368, endPoint x: 407, endPoint y: 368, distance: 186.7
click at [407, 368] on div "AF PC 06/10 05/11 5.000,000 2025631 5800368188" at bounding box center [301, 376] width 379 height 22
drag, startPoint x: 407, startPoint y: 368, endPoint x: 413, endPoint y: 368, distance: 6.0
click at [413, 368] on div "AF PC 06/10 05/11 5.000,000 2025631 5800368188" at bounding box center [301, 376] width 379 height 22
drag, startPoint x: 479, startPoint y: 378, endPoint x: 35, endPoint y: 374, distance: 444.0
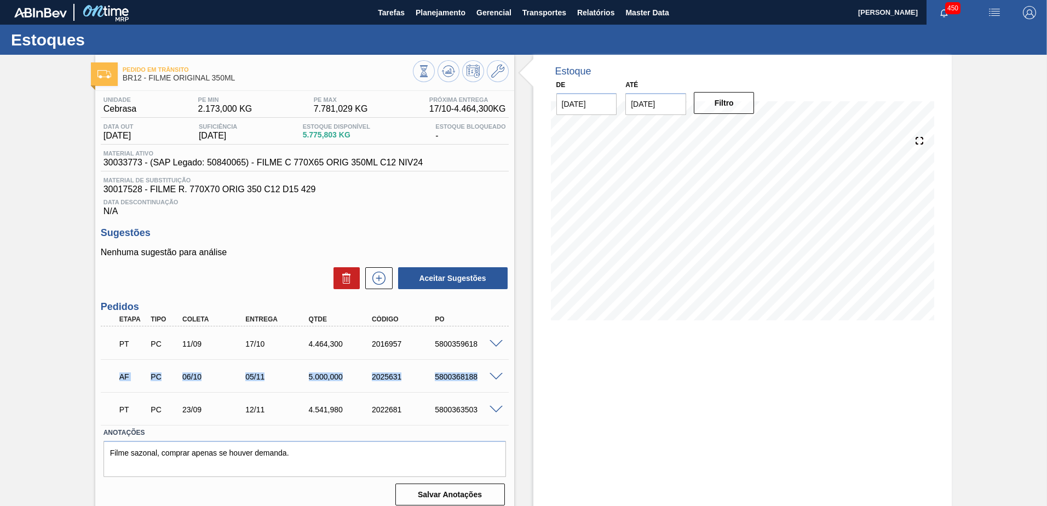
click at [35, 374] on div "Pedido em Trânsito BR12 - FILME ORIGINAL 350ML Unidade Cebrasa PE MIN 2.173,000…" at bounding box center [523, 285] width 1047 height 460
drag, startPoint x: 35, startPoint y: 374, endPoint x: 109, endPoint y: 368, distance: 74.7
click at [109, 368] on span at bounding box center [109, 376] width 16 height 22
drag, startPoint x: 144, startPoint y: 368, endPoint x: 348, endPoint y: 371, distance: 204.2
click at [348, 371] on div "AF PC 06/10 05/11 5.000,000 2025631 5800368188" at bounding box center [305, 375] width 408 height 27
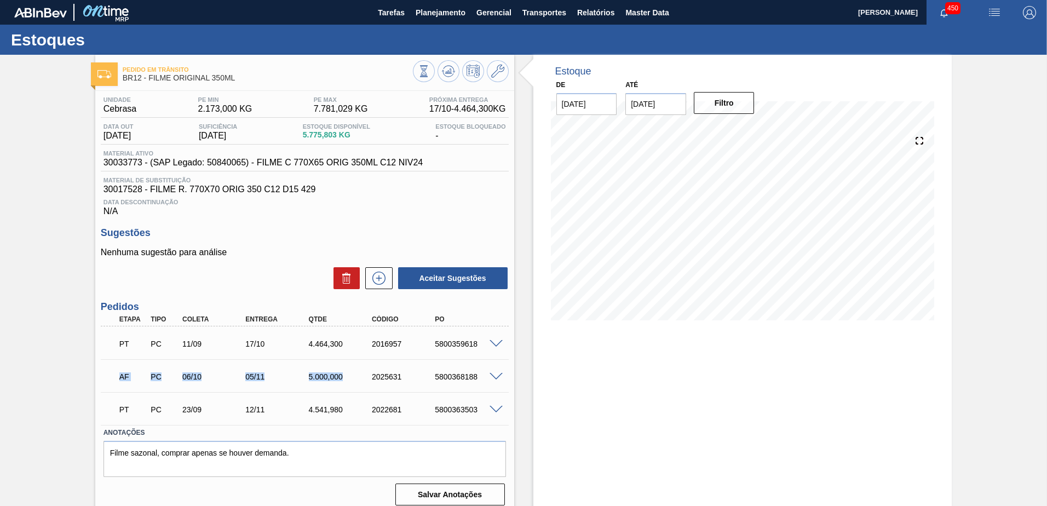
drag, startPoint x: 348, startPoint y: 371, endPoint x: 359, endPoint y: 368, distance: 10.6
click at [357, 368] on div "AF PC 06/10 05/11 5.000,000 2025631 5800368188" at bounding box center [301, 376] width 379 height 22
drag, startPoint x: 390, startPoint y: 376, endPoint x: 399, endPoint y: 378, distance: 9.2
click at [389, 376] on div "2025631" at bounding box center [404, 376] width 71 height 9
click at [411, 378] on div "2025631" at bounding box center [404, 376] width 71 height 9
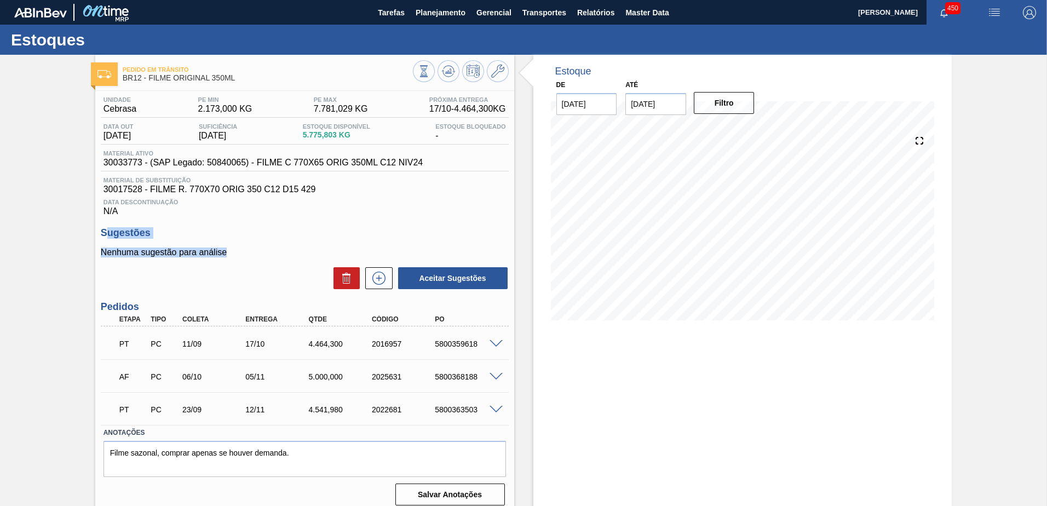
drag, startPoint x: 140, startPoint y: 242, endPoint x: 105, endPoint y: 226, distance: 38.7
click at [105, 226] on div "Unidade Cebrasa PE MIN 2.173,000 KG PE MAX 7.781,029 KG Próxima Entrega 17/10 -…" at bounding box center [304, 300] width 419 height 418
drag, startPoint x: 105, startPoint y: 226, endPoint x: 110, endPoint y: 233, distance: 9.1
click at [110, 233] on h3 "Sugestões" at bounding box center [305, 232] width 408 height 11
drag, startPoint x: 103, startPoint y: 233, endPoint x: 240, endPoint y: 249, distance: 137.7
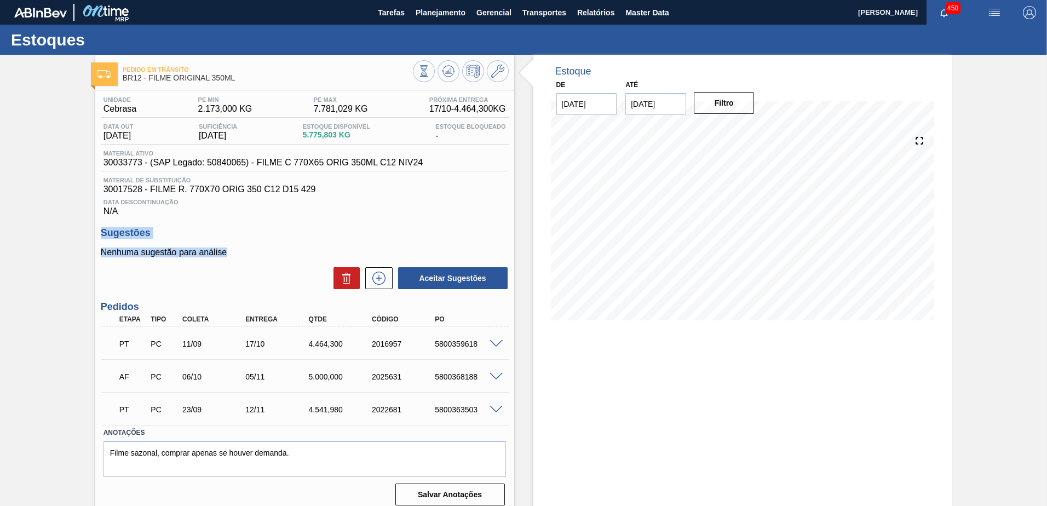
click at [240, 249] on div "Sugestões Nenhuma sugestão para análise Aceitar Sugestões" at bounding box center [305, 258] width 408 height 63
click at [240, 249] on p "Nenhuma sugestão para análise" at bounding box center [305, 252] width 408 height 10
click at [176, 251] on p "Nenhuma sugestão para análise" at bounding box center [305, 252] width 408 height 10
drag, startPoint x: 125, startPoint y: 235, endPoint x: 253, endPoint y: 251, distance: 128.5
click at [253, 251] on div "Unidade Cebrasa PE MIN 2.173,000 KG PE MAX 7.781,029 KG Próxima Entrega 17/10 -…" at bounding box center [304, 300] width 419 height 418
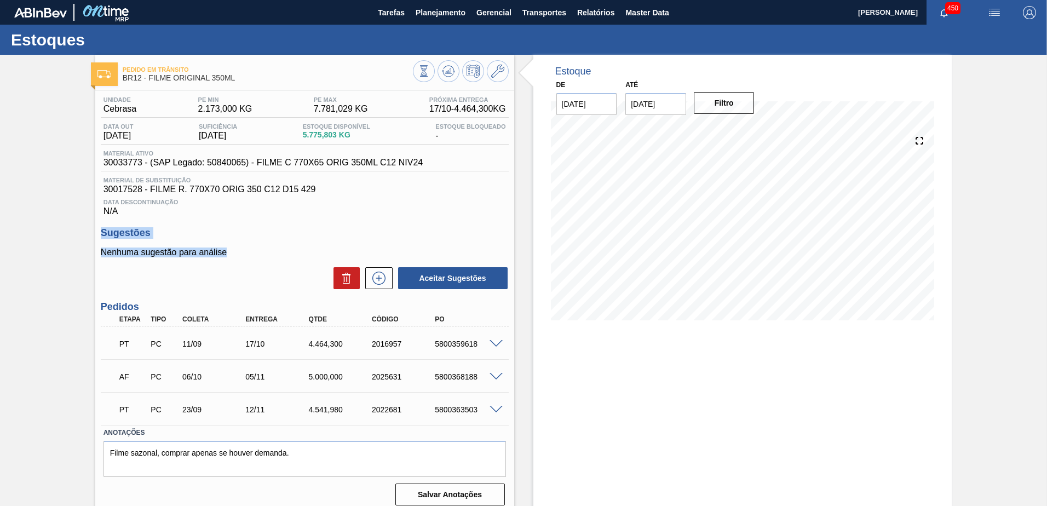
click at [258, 251] on p "Nenhuma sugestão para análise" at bounding box center [305, 252] width 408 height 10
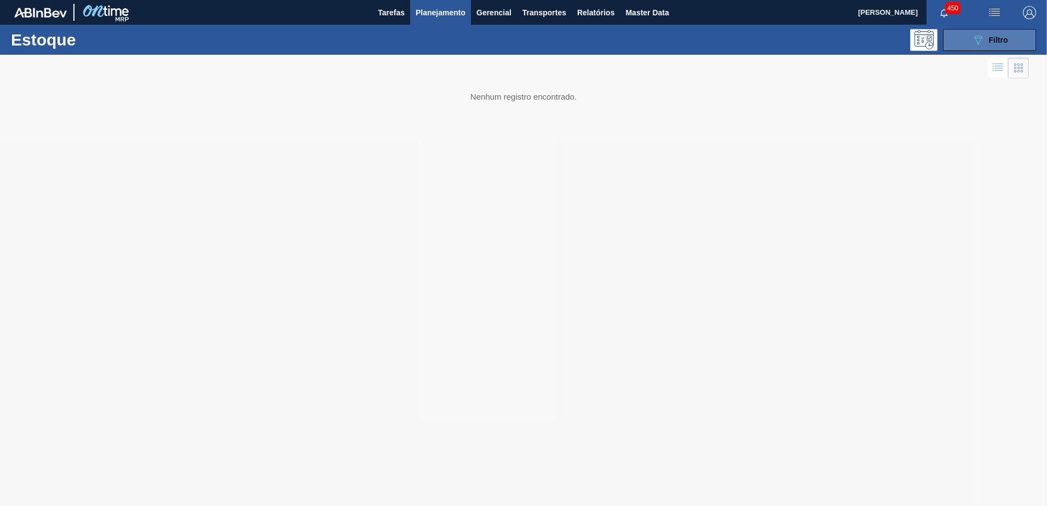
click at [996, 39] on span "Filtro" at bounding box center [998, 40] width 19 height 9
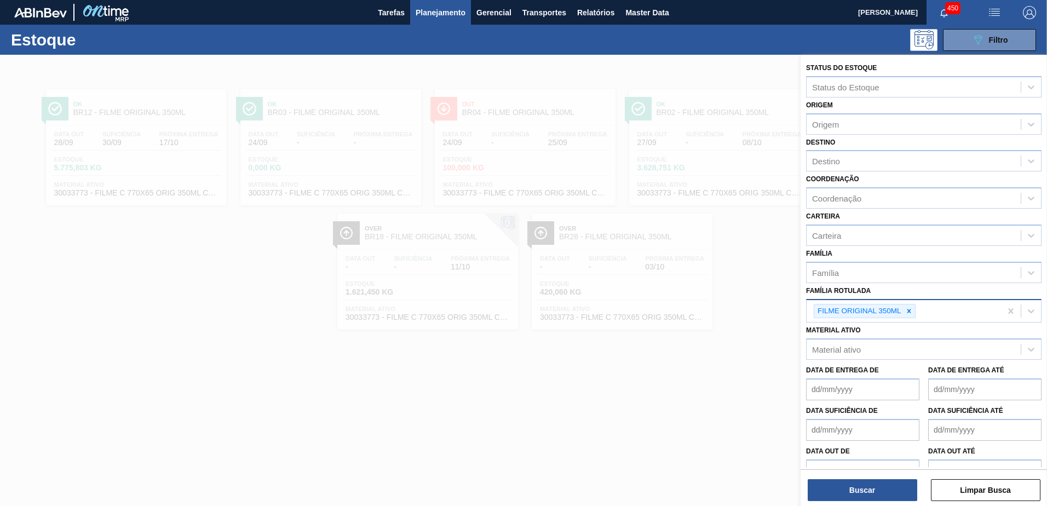
click at [912, 310] on icon at bounding box center [909, 311] width 8 height 8
click at [897, 308] on div "Família Rotulada" at bounding box center [913, 310] width 214 height 16
click at [874, 310] on div "Família Rotulada" at bounding box center [913, 310] width 214 height 16
click at [852, 310] on div "Família Rotulada" at bounding box center [843, 309] width 62 height 9
click at [842, 308] on div "Família Rotulada" at bounding box center [843, 309] width 62 height 9
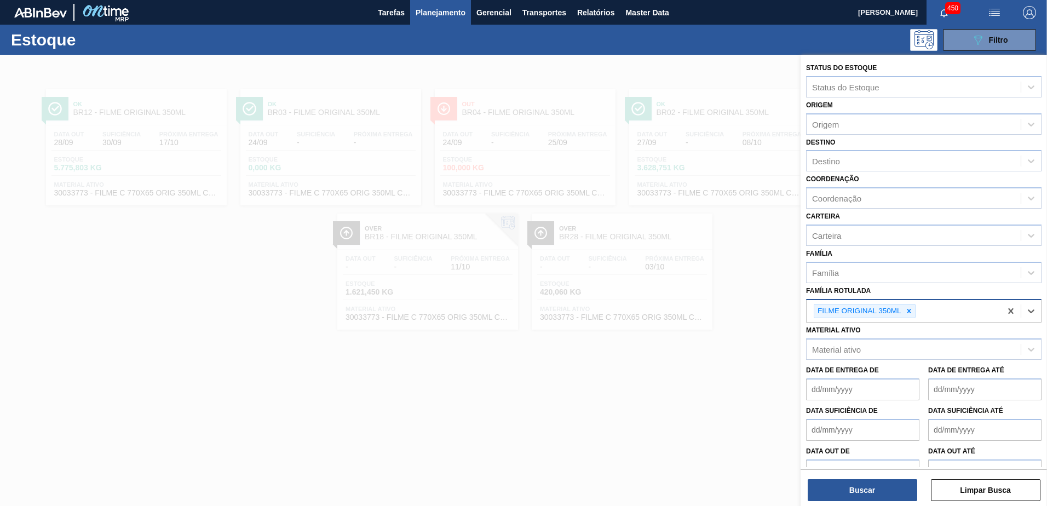
click at [862, 310] on div "FILME ORIGINAL 350ML" at bounding box center [858, 311] width 89 height 14
click at [912, 309] on icon at bounding box center [909, 311] width 8 height 8
click at [868, 308] on div "Família Rotulada" at bounding box center [843, 309] width 62 height 9
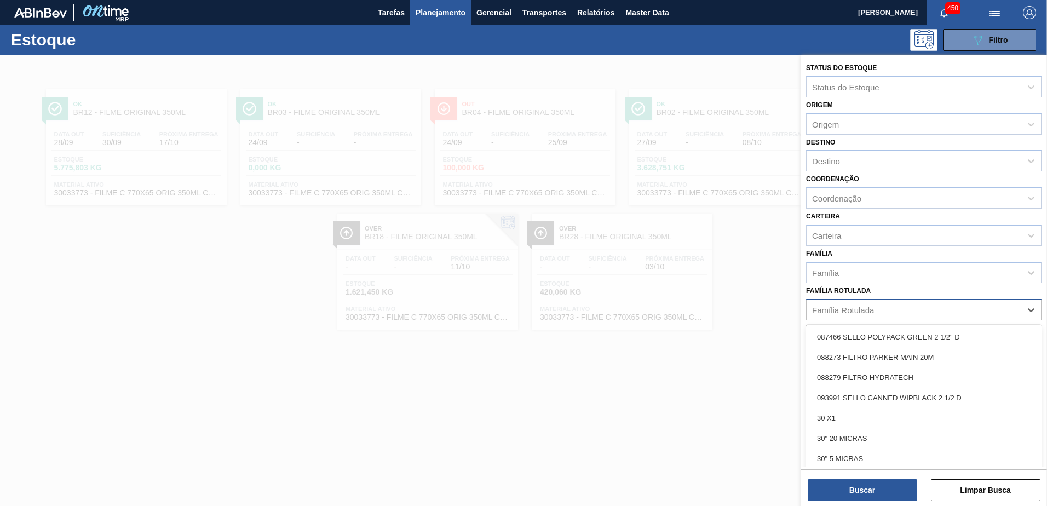
paste Rotulada "SUCO UVA PRESERVADO 255KG"
type Rotulada "SUCO UVA PRESERVADO 255KG"
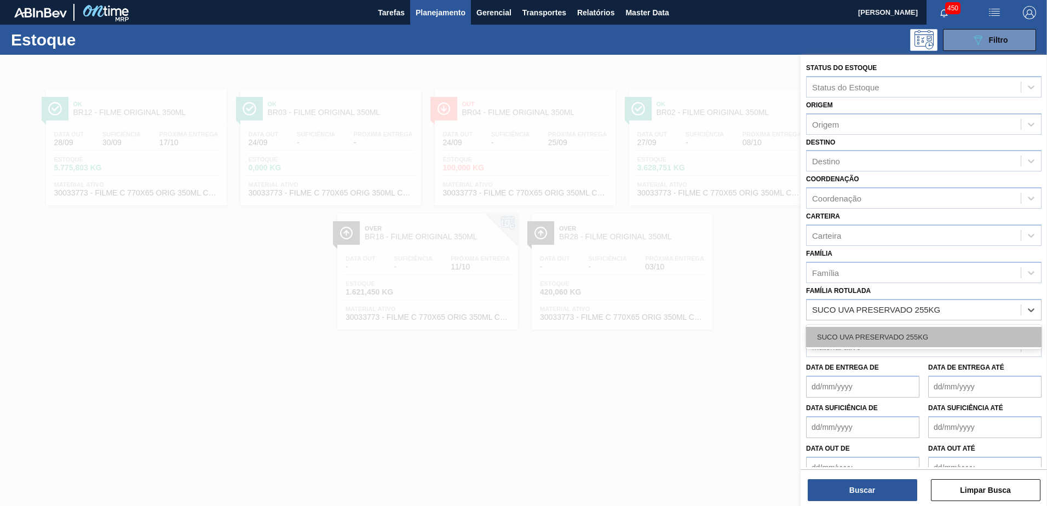
click at [891, 333] on div "SUCO UVA PRESERVADO 255KG" at bounding box center [923, 337] width 235 height 20
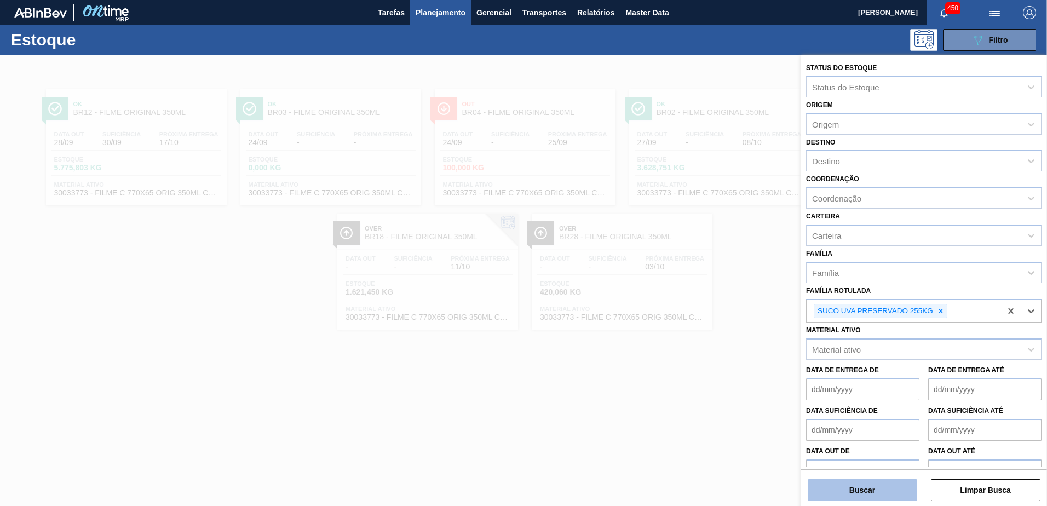
click at [868, 485] on button "Buscar" at bounding box center [861, 490] width 109 height 22
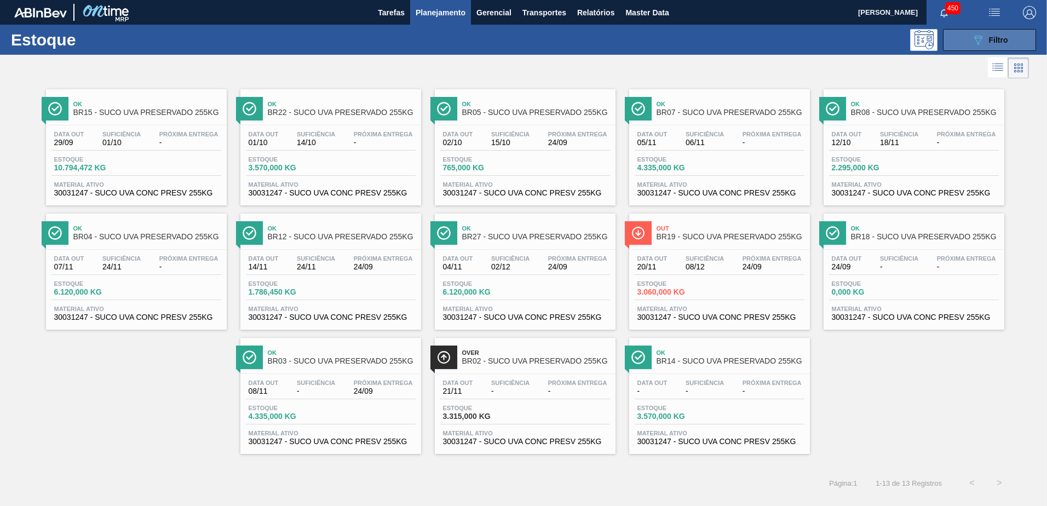
click at [976, 47] on button "089F7B8B-B2A5-4AFE-B5C0-19BA573D28AC Filtro" at bounding box center [989, 40] width 93 height 22
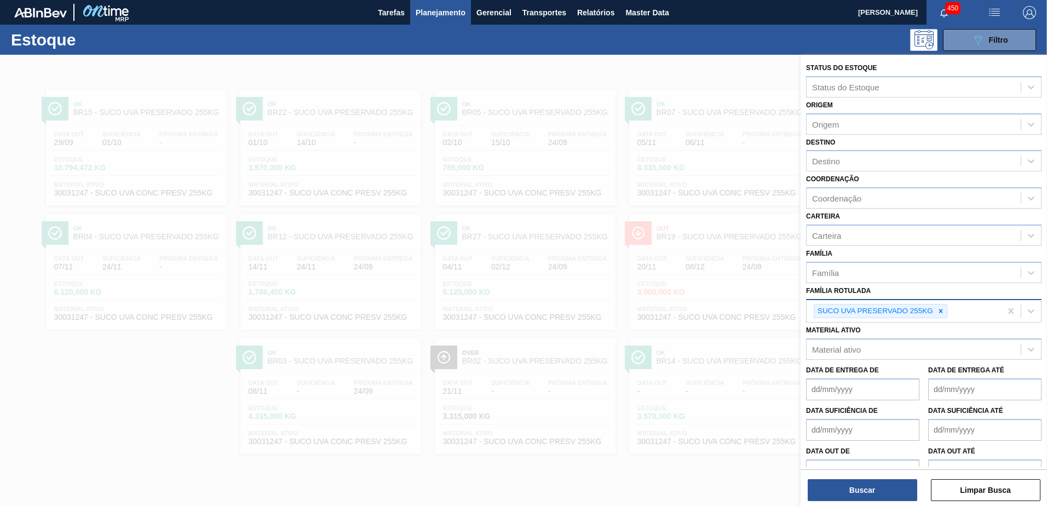
click at [943, 310] on icon at bounding box center [941, 311] width 8 height 8
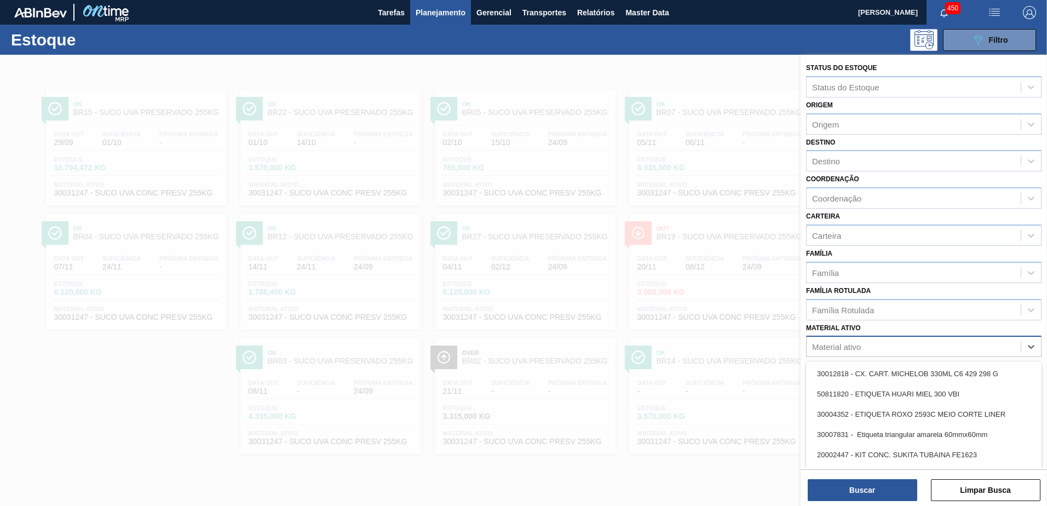
click at [897, 347] on div "Material ativo" at bounding box center [913, 347] width 214 height 16
paste ativo "30003124"
type ativo "30003124"
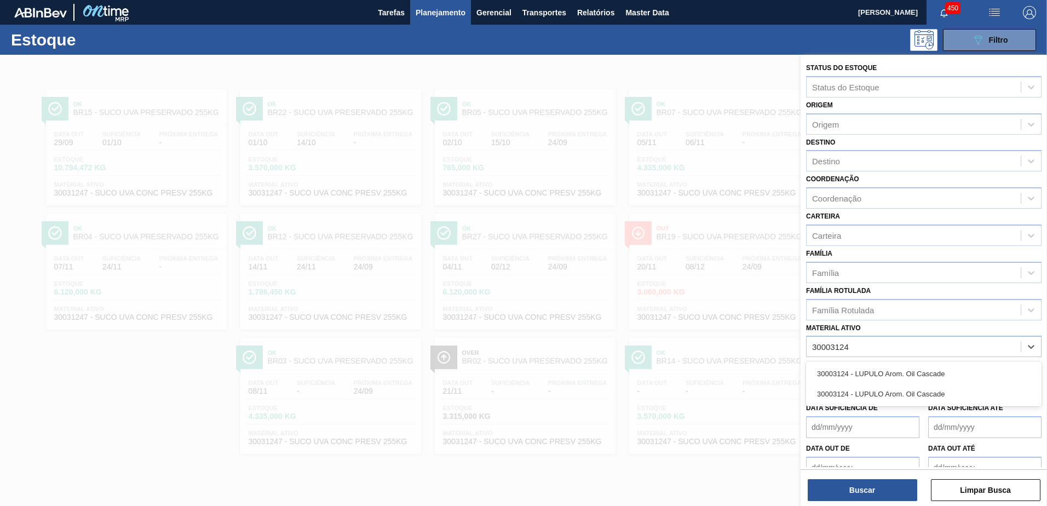
click at [956, 374] on div "30003124 - LUPULO Arom. Oil Cascade" at bounding box center [923, 373] width 235 height 20
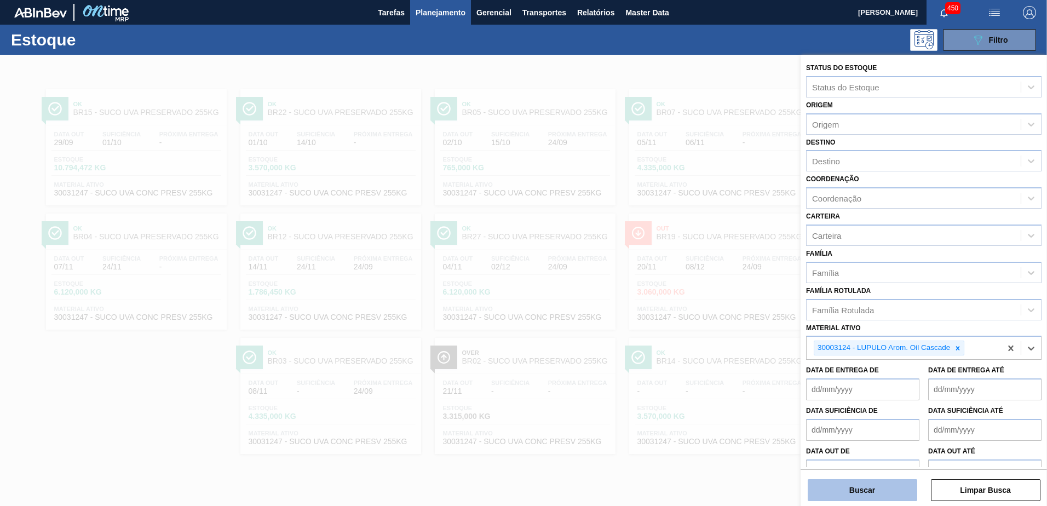
click at [890, 495] on button "Buscar" at bounding box center [861, 490] width 109 height 22
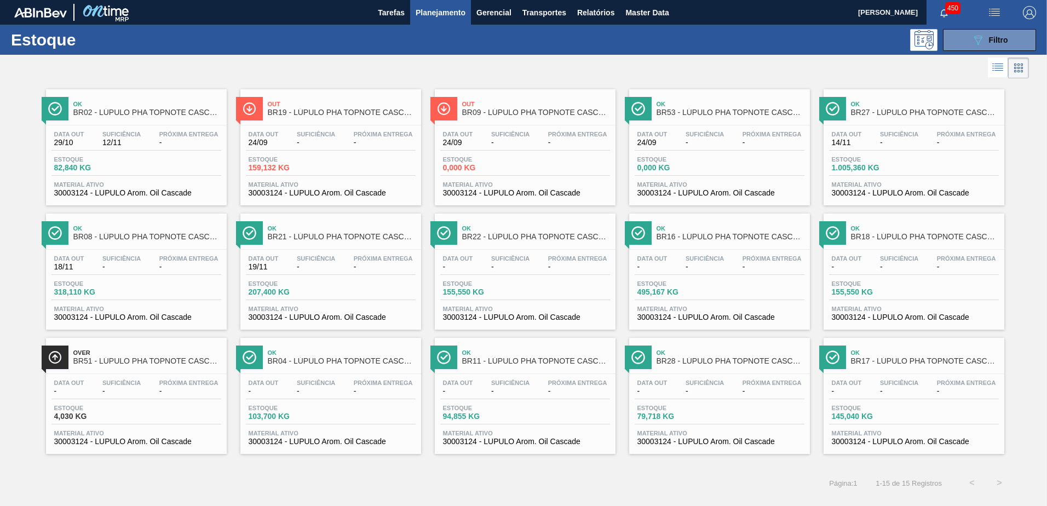
click at [858, 365] on div "Ok BR17 - LÚPULO PHA TOPNOTE CASCADE" at bounding box center [925, 357] width 148 height 25
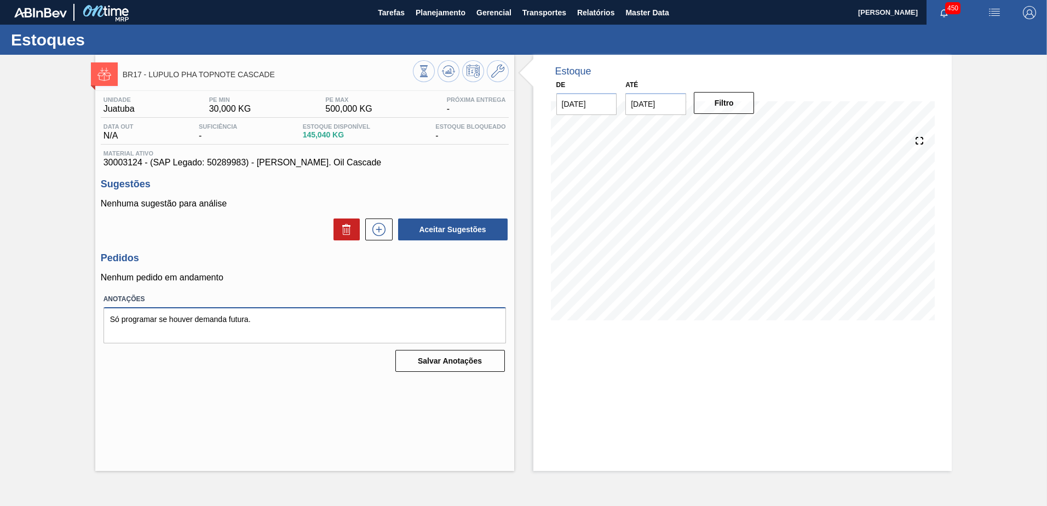
click at [298, 319] on textarea "Só programar se houver demanda futura." at bounding box center [304, 325] width 402 height 36
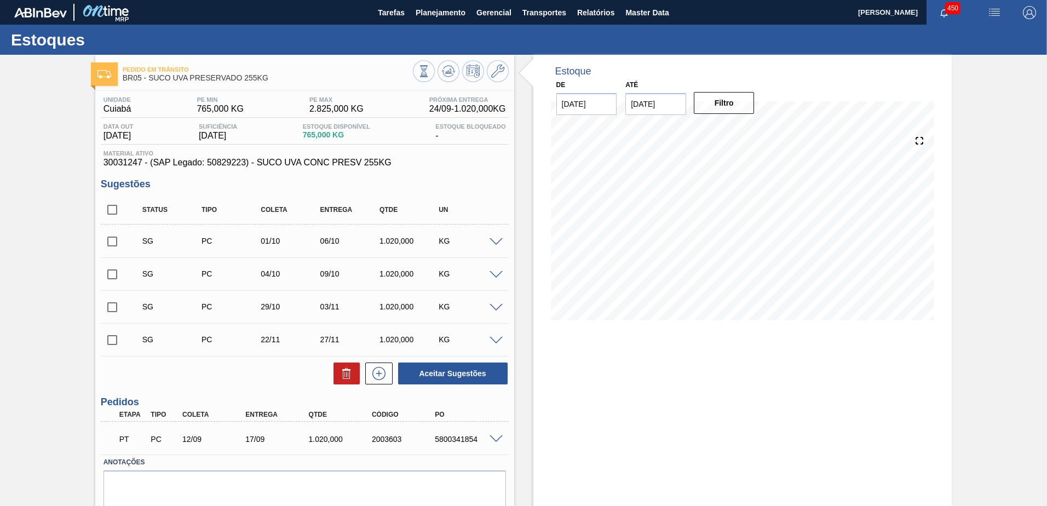
click at [106, 209] on input "checkbox" at bounding box center [112, 209] width 23 height 23
checkbox input "true"
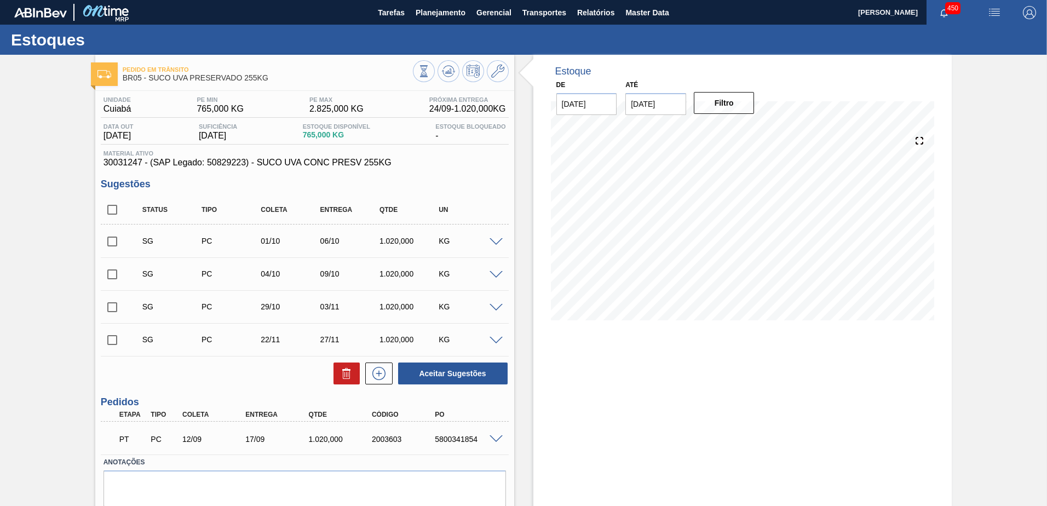
checkbox input "true"
click at [333, 367] on button at bounding box center [346, 373] width 26 height 22
checkbox input "false"
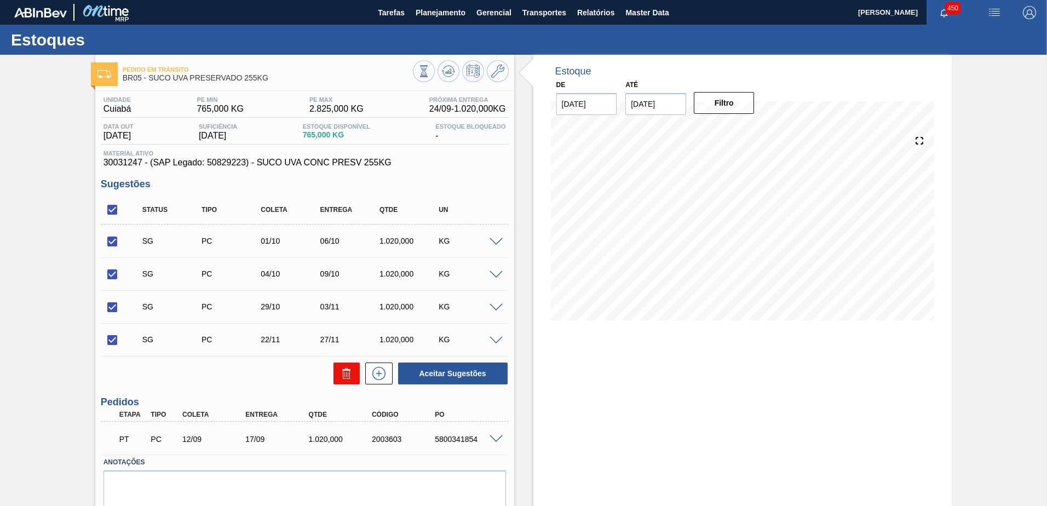
checkbox input "false"
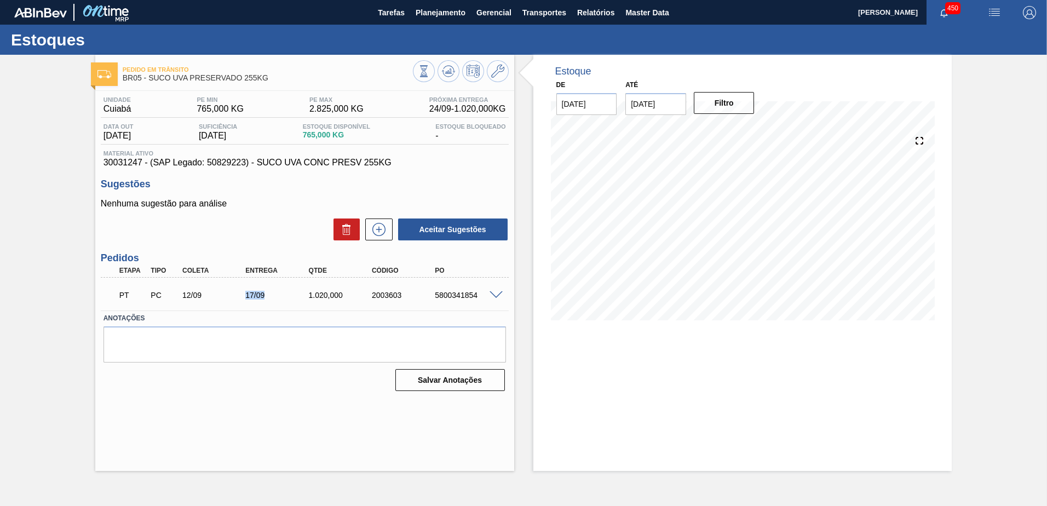
drag, startPoint x: 242, startPoint y: 288, endPoint x: 274, endPoint y: 288, distance: 32.3
click at [274, 288] on div "PT PC 12/09 17/09 1.020,000 2003603 5800341854" at bounding box center [301, 294] width 379 height 22
drag, startPoint x: 274, startPoint y: 288, endPoint x: 288, endPoint y: 297, distance: 16.7
click at [285, 290] on div "PT PC 12/09 17/09 1.020,000 2003603 5800341854" at bounding box center [301, 294] width 379 height 22
